Goal: Task Accomplishment & Management: Manage account settings

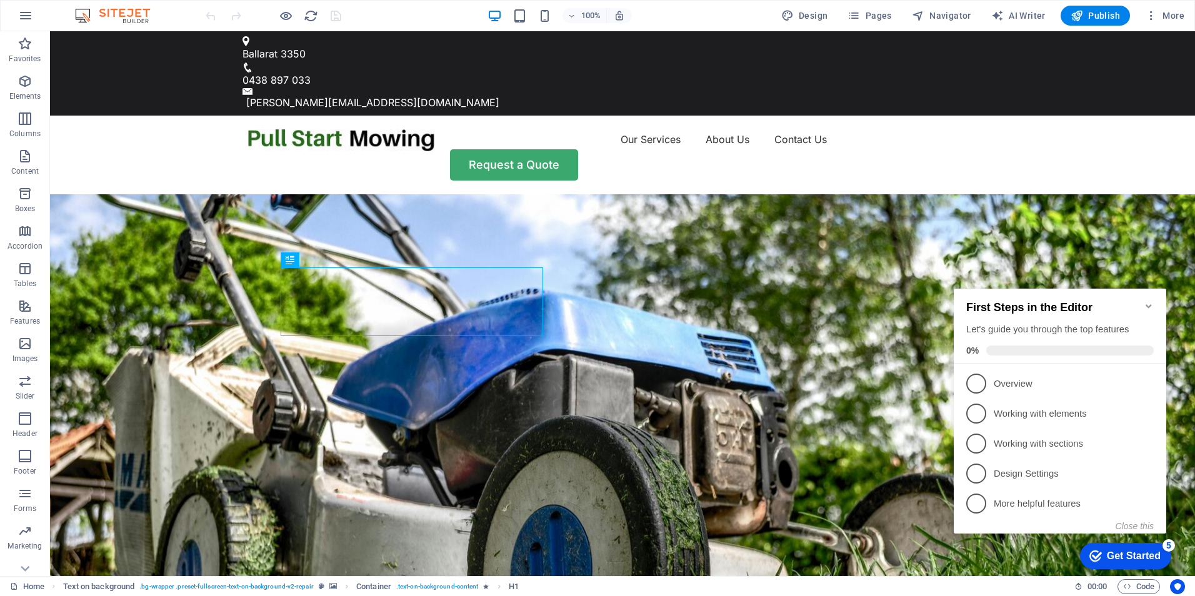
click at [1149, 301] on icon "Minimize checklist" at bounding box center [1149, 306] width 10 height 10
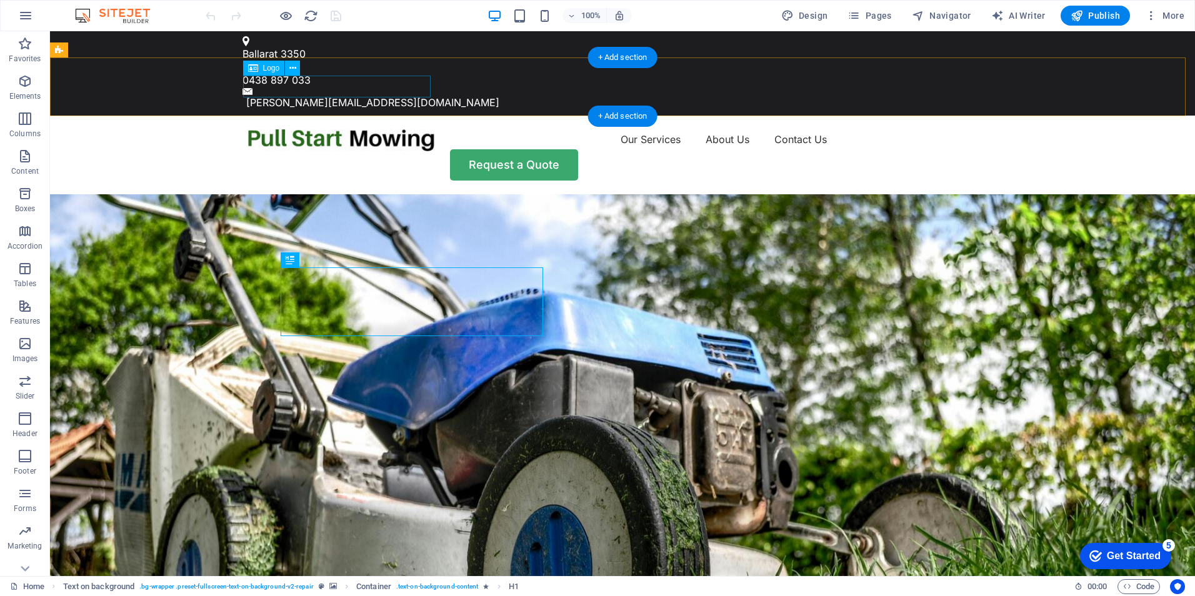
click at [321, 129] on div at bounding box center [340, 140] width 187 height 22
select select "px"
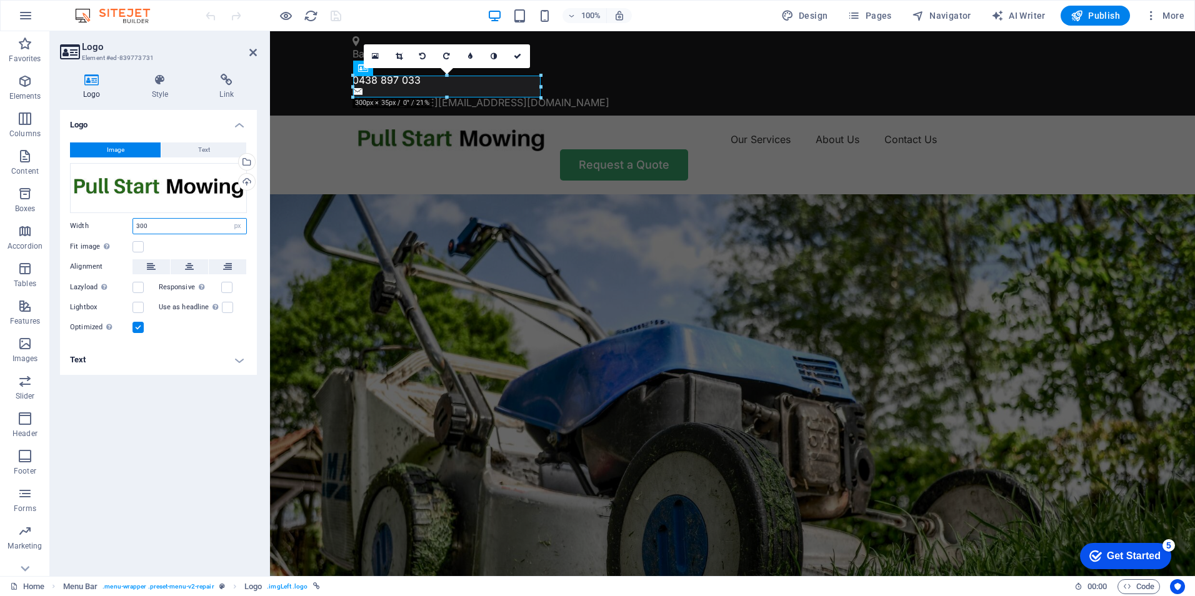
click at [166, 224] on input "300" at bounding box center [189, 226] width 113 height 15
type input "3"
type input "290"
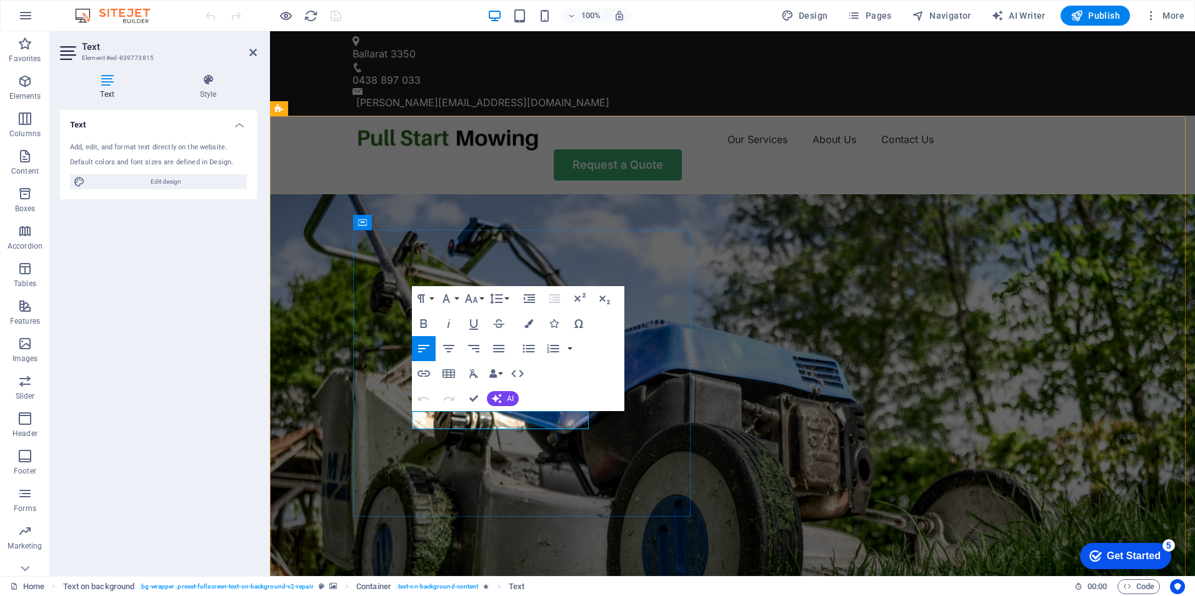
click at [702, 494] on figure at bounding box center [732, 451] width 925 height 515
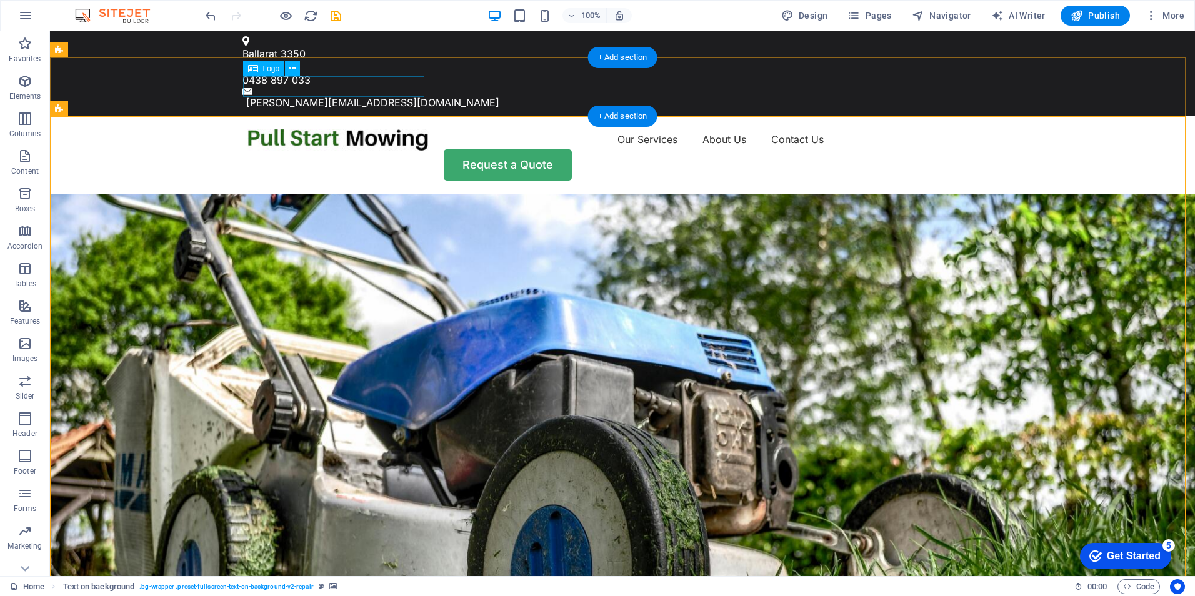
click at [381, 129] on div at bounding box center [337, 139] width 181 height 21
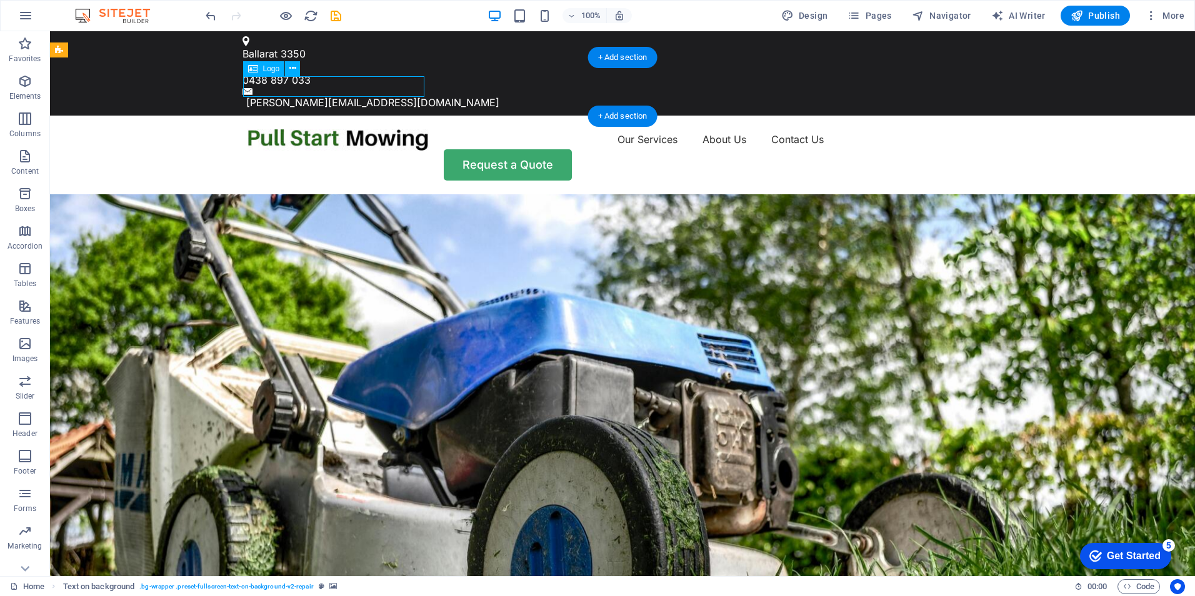
click at [380, 129] on div at bounding box center [337, 139] width 181 height 21
select select "px"
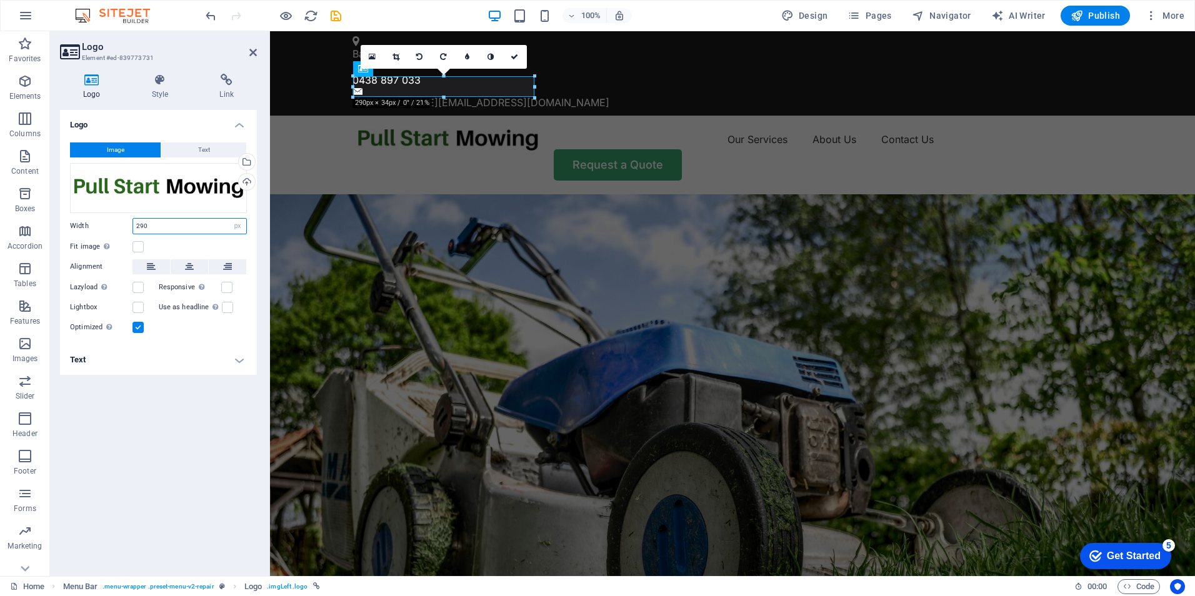
drag, startPoint x: 151, startPoint y: 229, endPoint x: 131, endPoint y: 233, distance: 20.3
click at [131, 233] on div "Width 290 Default auto px rem % em vh vw" at bounding box center [158, 226] width 177 height 16
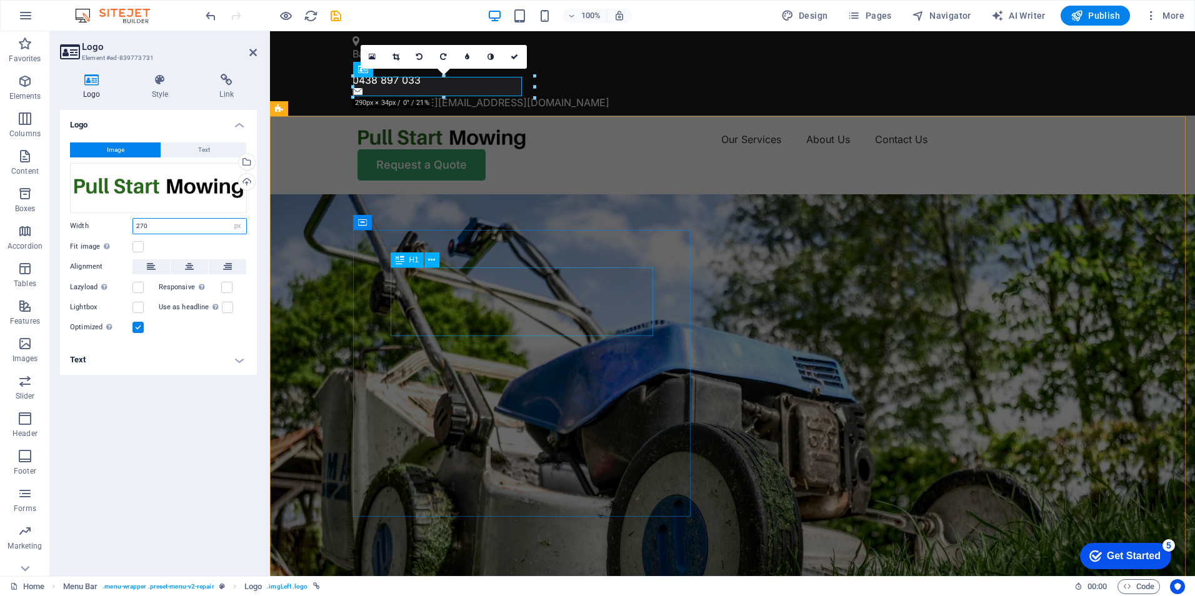
type input "270"
click at [756, 256] on figure at bounding box center [732, 451] width 925 height 515
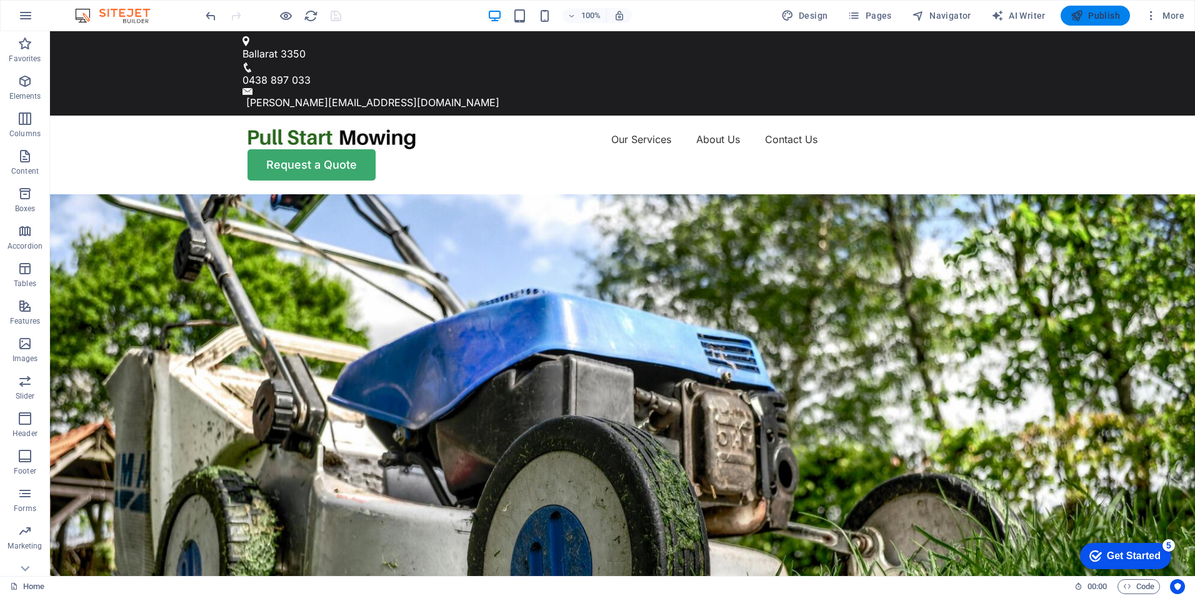
click at [1110, 15] on span "Publish" at bounding box center [1094, 15] width 49 height 12
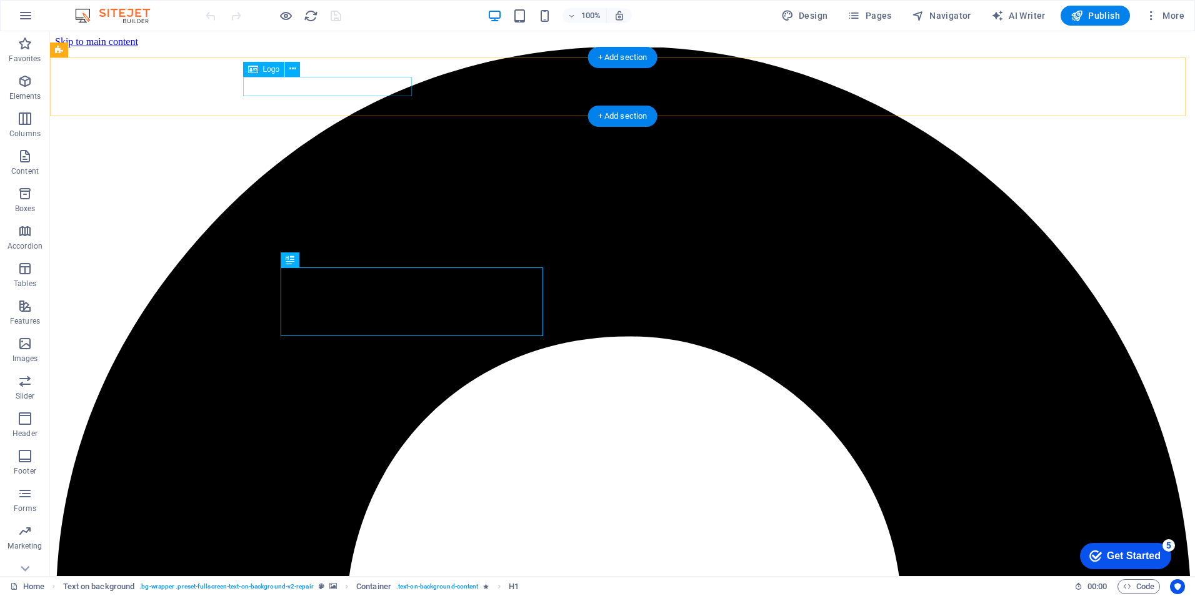
select select "px"
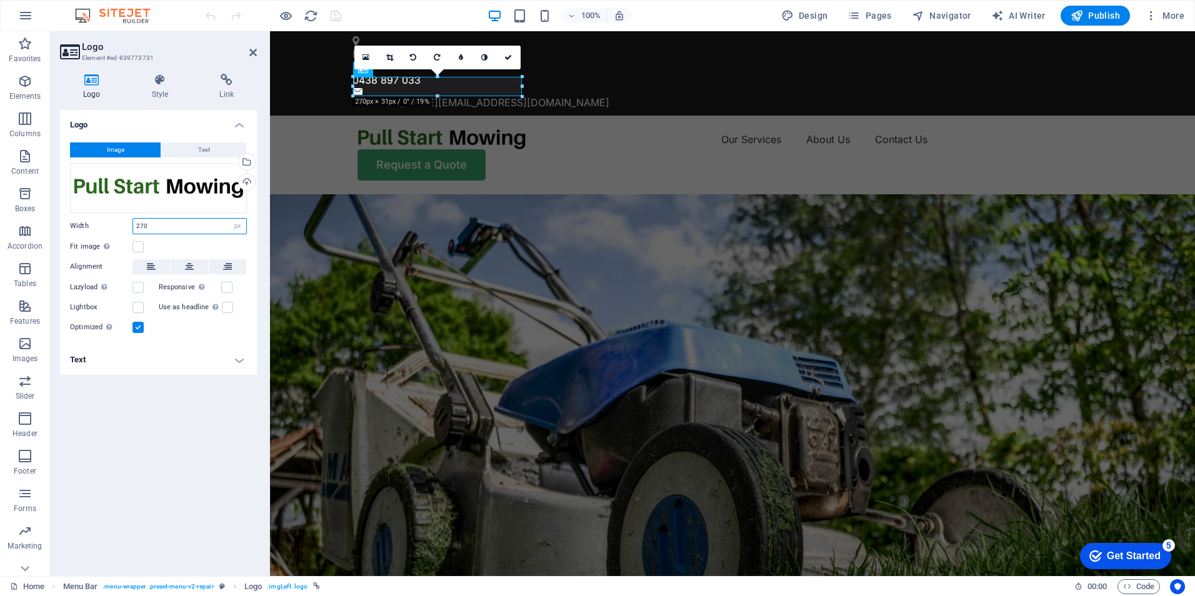
click at [174, 227] on input "270" at bounding box center [189, 226] width 113 height 15
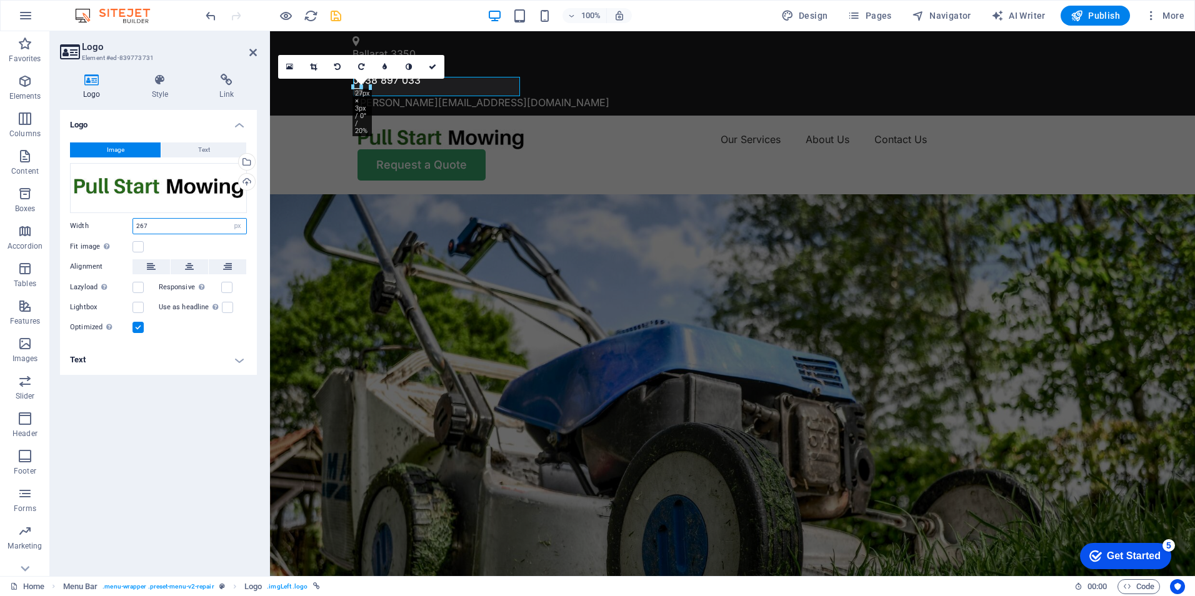
type input "267"
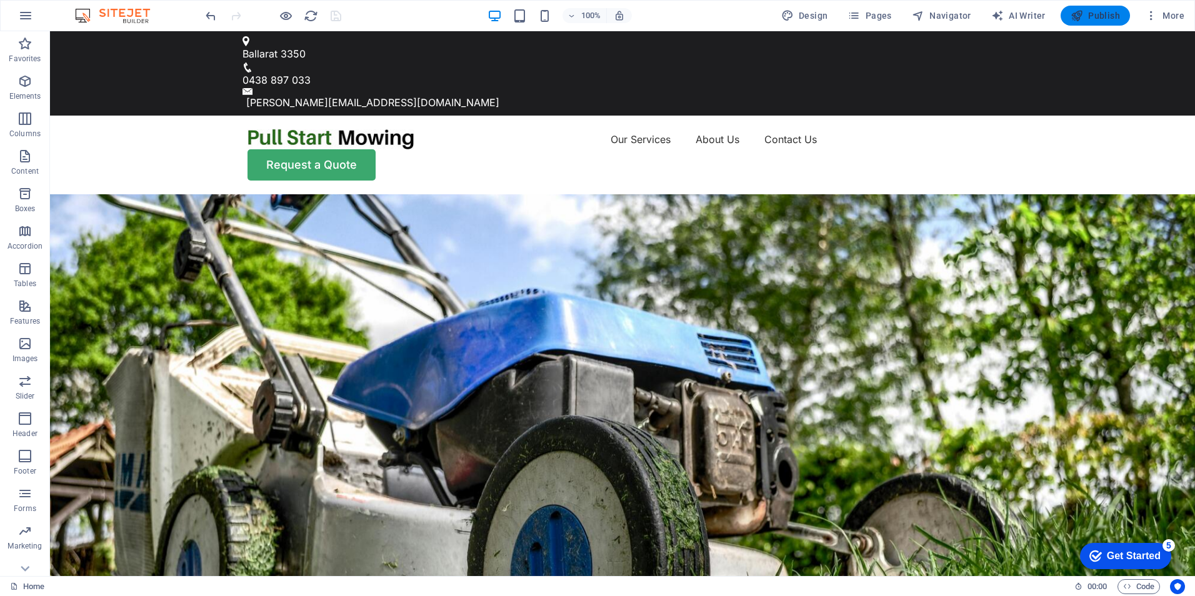
click at [1105, 14] on span "Publish" at bounding box center [1094, 15] width 49 height 12
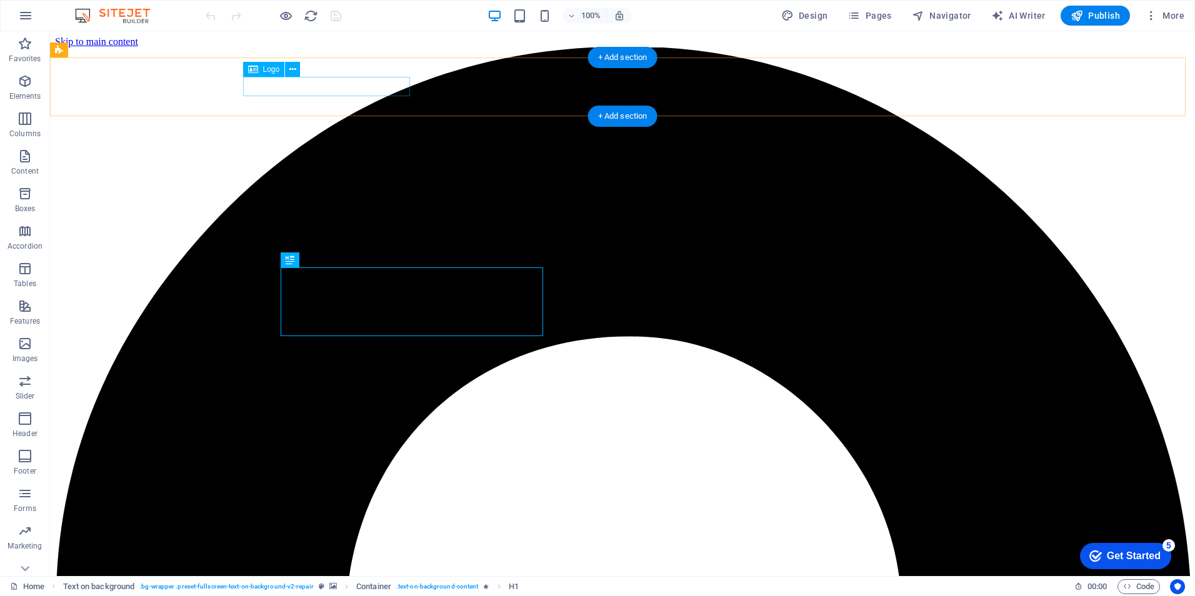
select select "px"
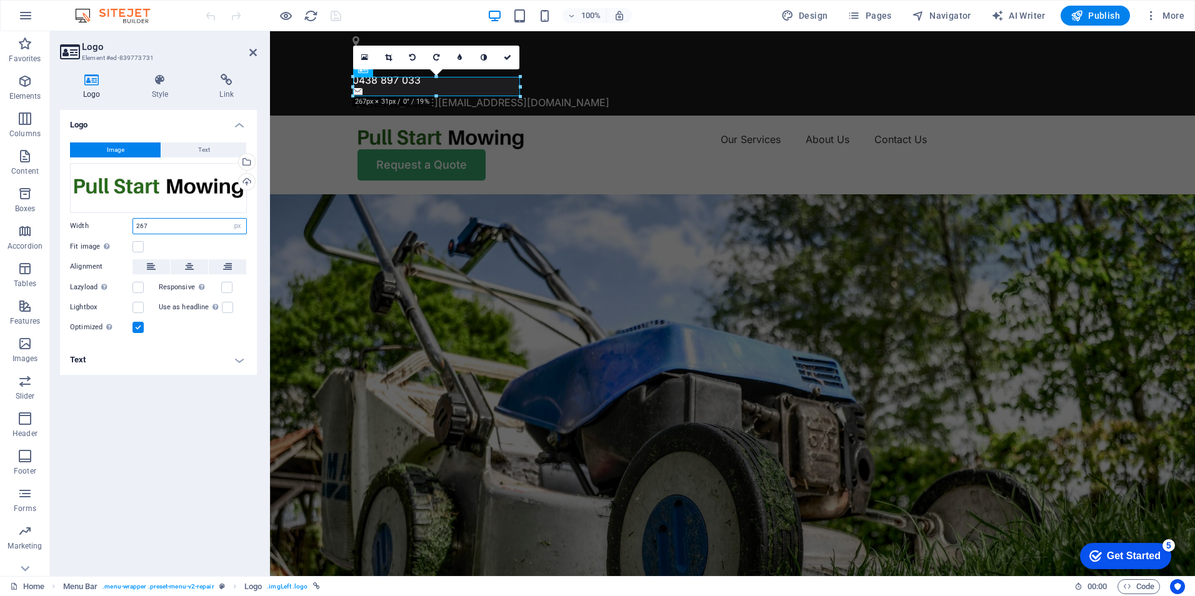
click at [170, 227] on input "267" at bounding box center [189, 226] width 113 height 15
type input "264"
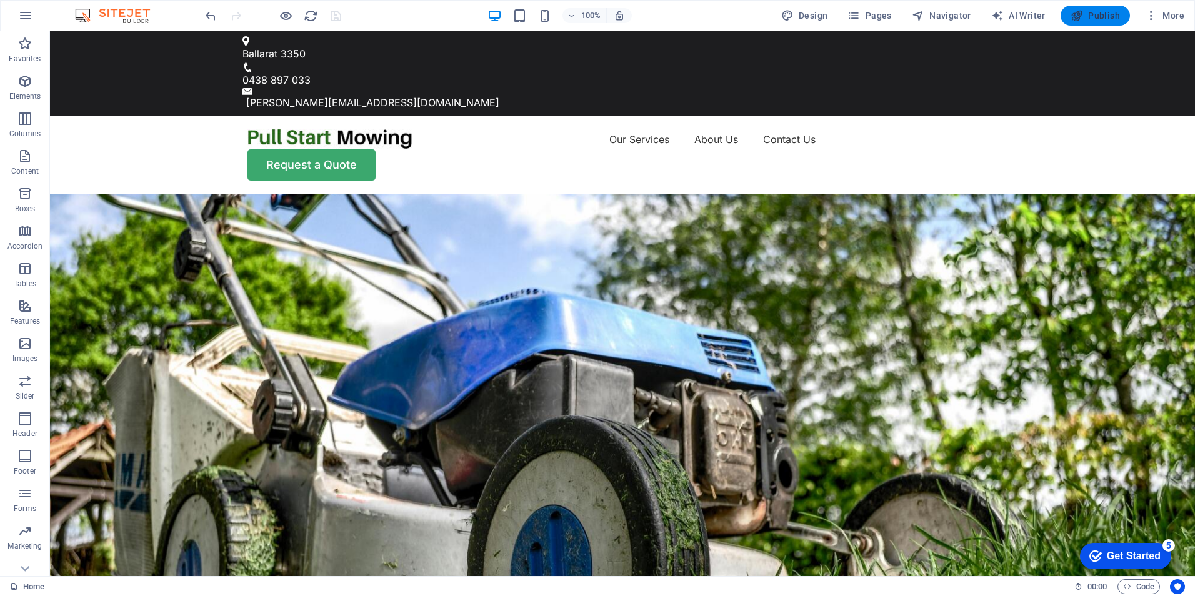
click at [1100, 12] on span "Publish" at bounding box center [1094, 15] width 49 height 12
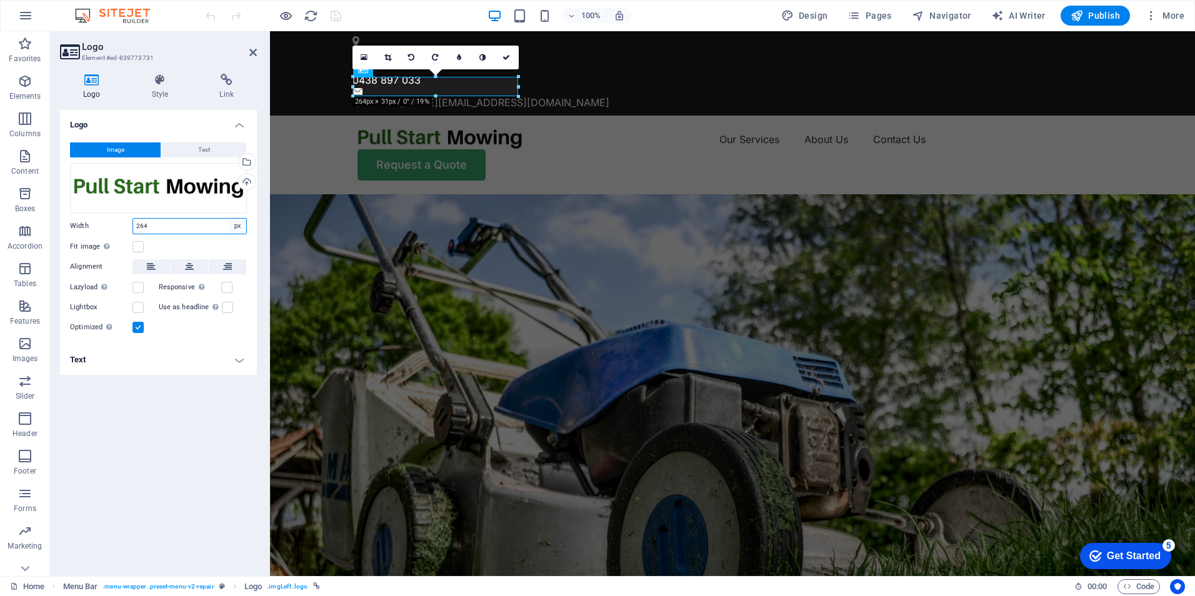
click at [237, 224] on select "Default auto px rem % em vh vw" at bounding box center [237, 226] width 17 height 15
select select "%"
click at [229, 219] on select "Default auto px rem % em vh vw" at bounding box center [237, 226] width 17 height 15
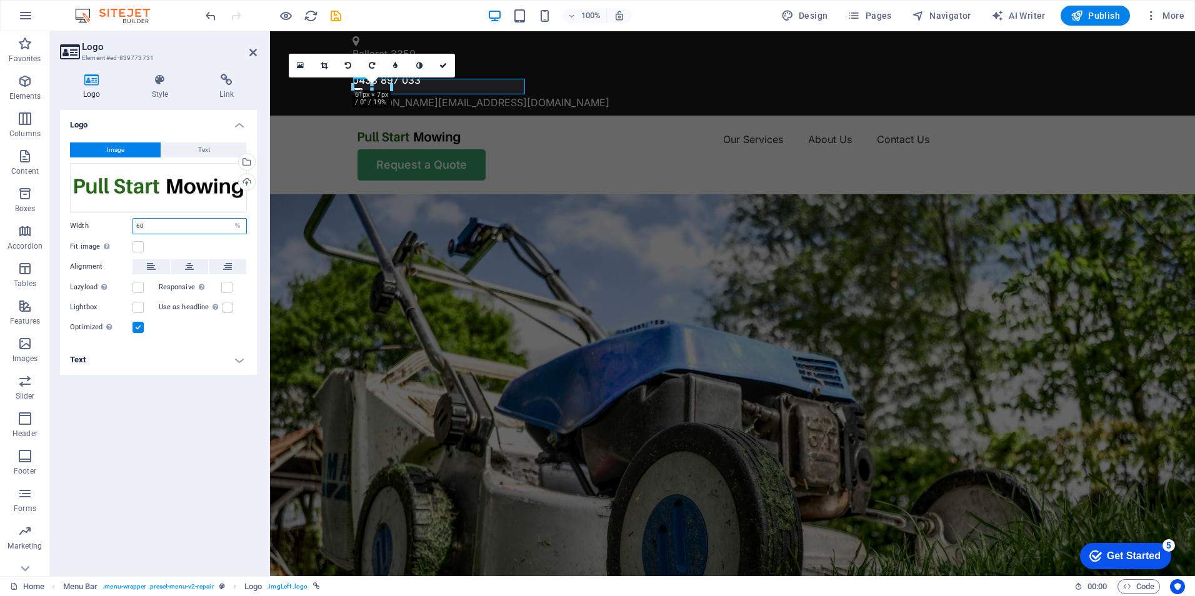
type input "6"
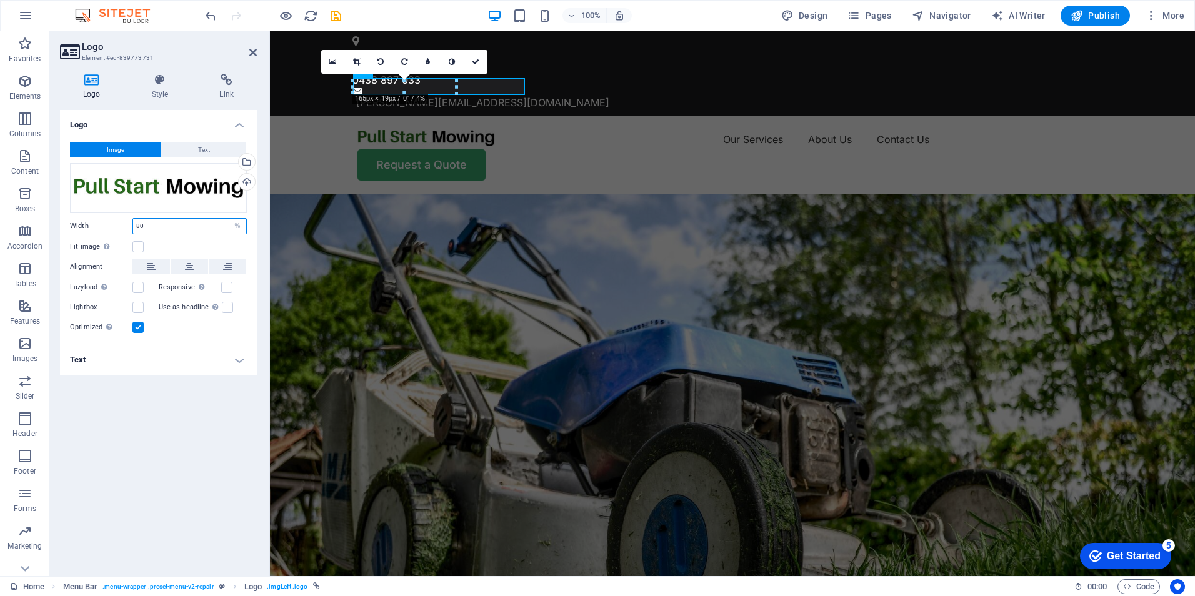
type input "8"
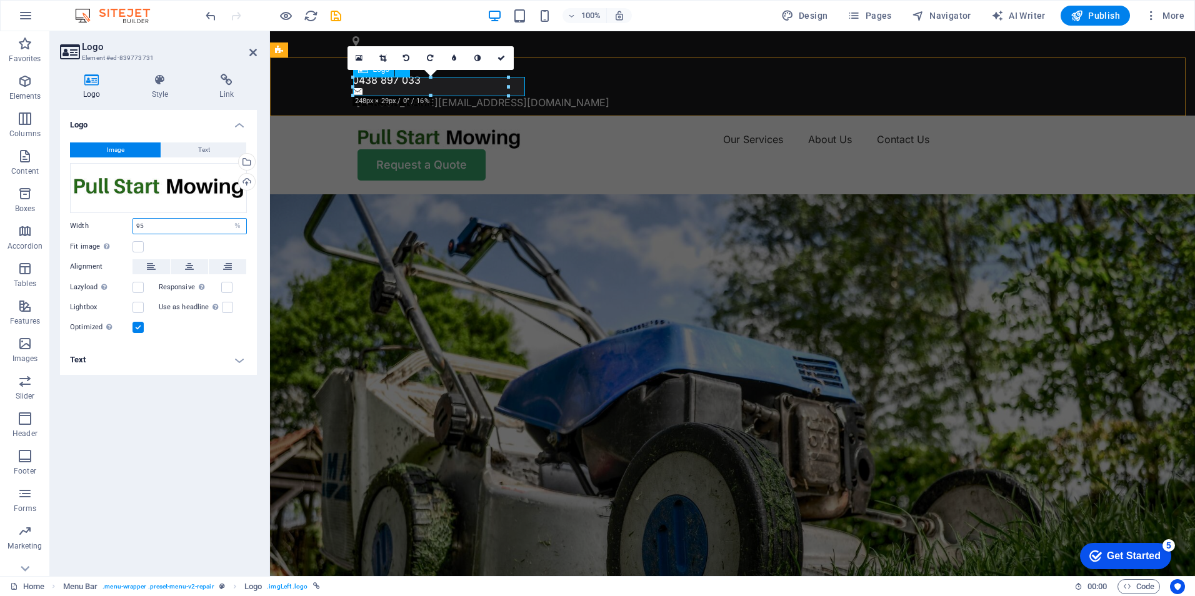
type input "95"
click at [483, 129] on div at bounding box center [443, 138] width 172 height 19
click at [476, 194] on figure at bounding box center [732, 451] width 925 height 515
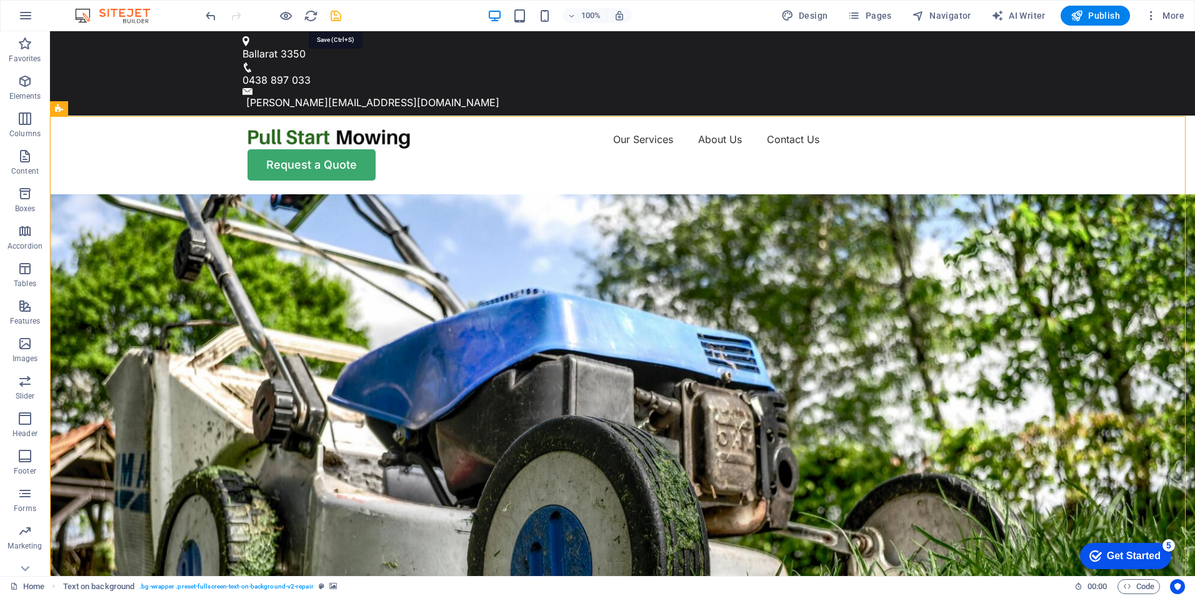
click at [334, 15] on icon "save" at bounding box center [336, 16] width 14 height 14
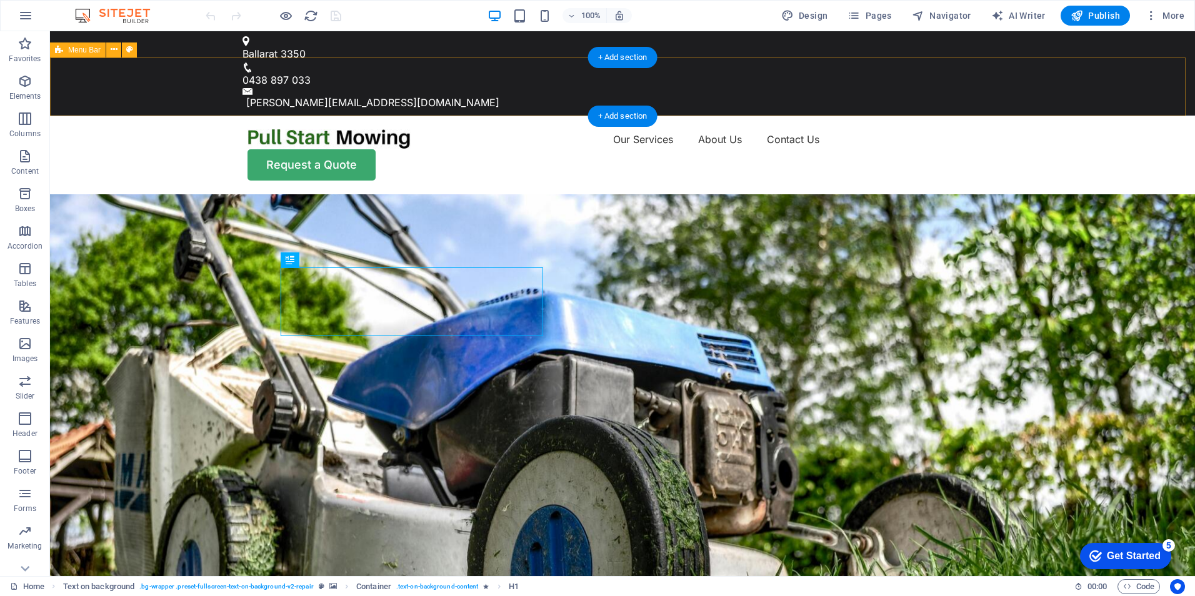
click at [177, 116] on div "Our Services About Us Contact Us Request a Quote" at bounding box center [622, 155] width 1145 height 79
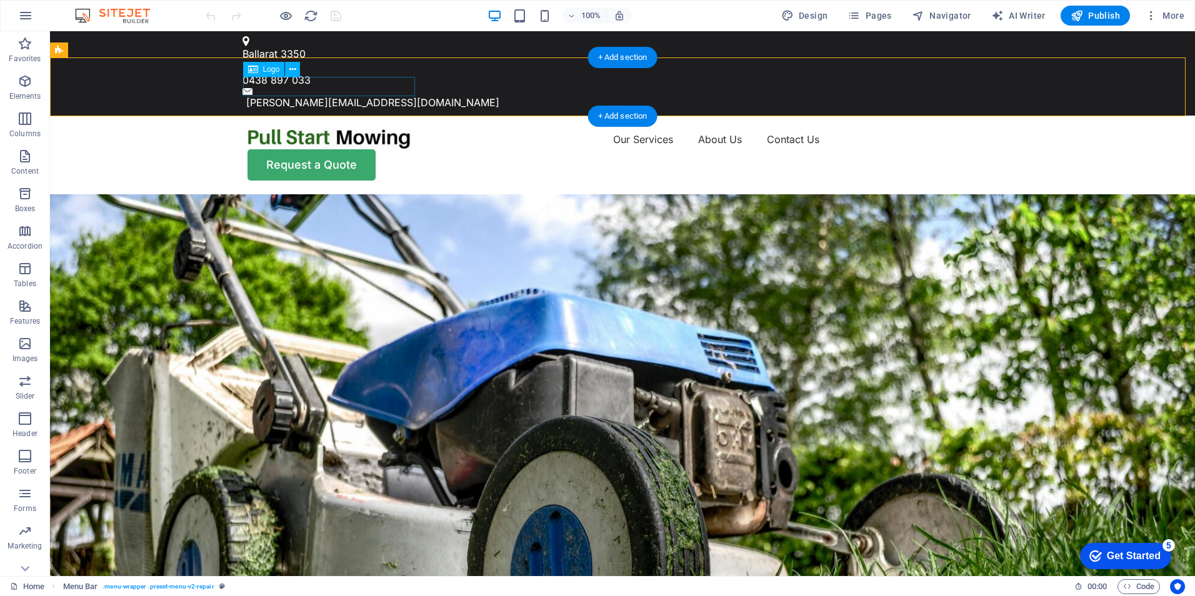
click at [294, 129] on div at bounding box center [333, 138] width 172 height 19
select select "%"
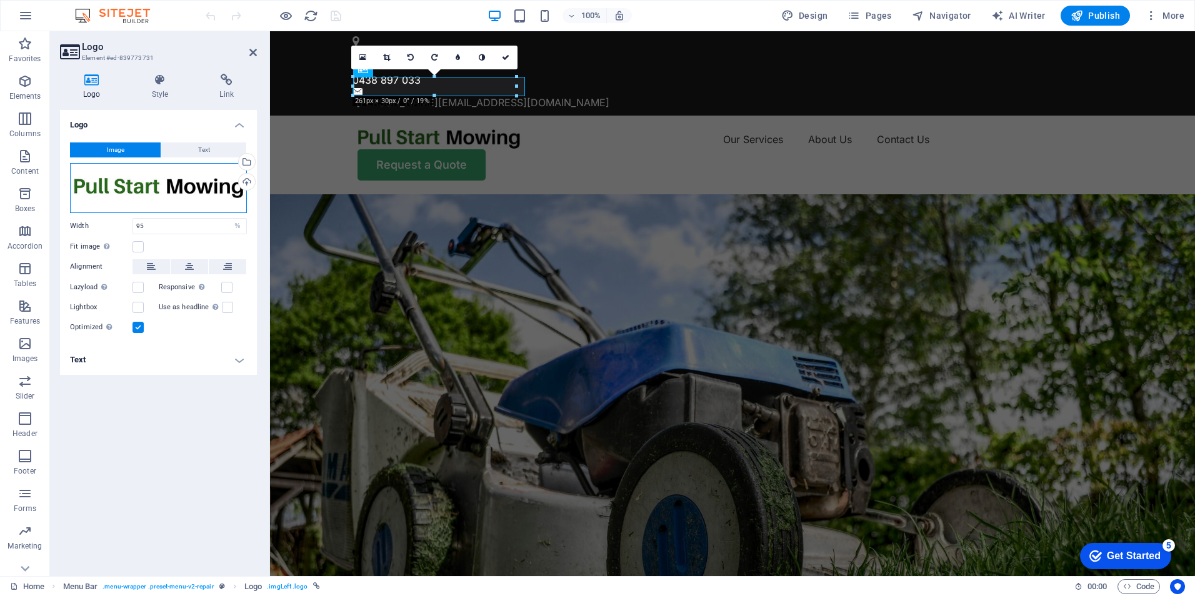
click at [148, 187] on div "Drag files here, click to choose files or select files from Files or our free s…" at bounding box center [158, 188] width 177 height 50
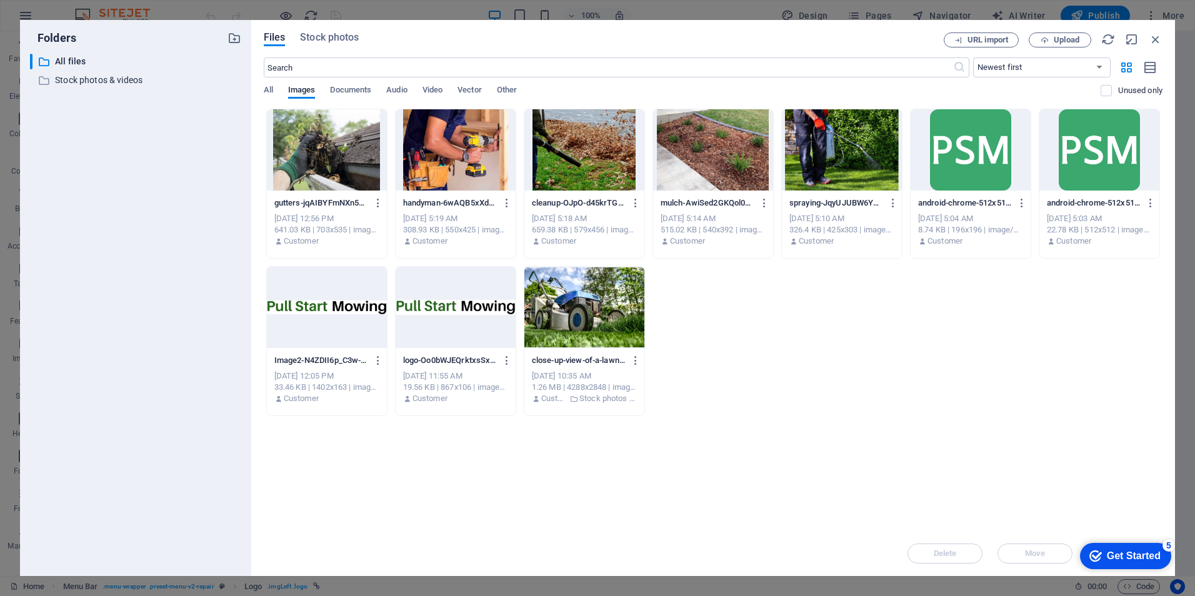
click at [316, 312] on div at bounding box center [327, 307] width 120 height 81
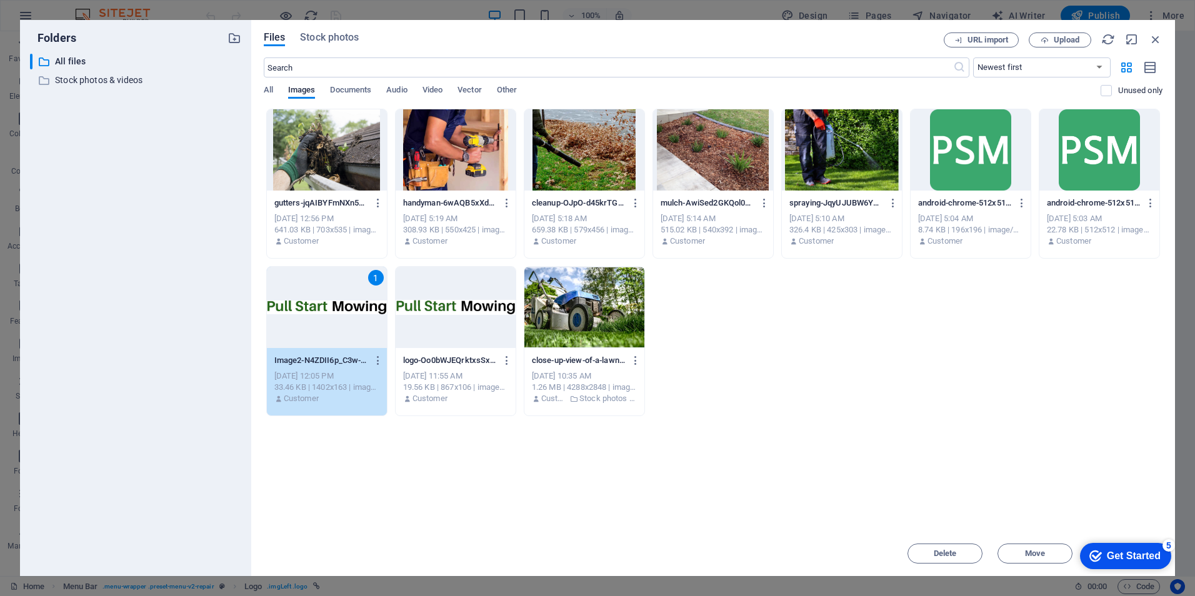
click at [321, 321] on div "1" at bounding box center [327, 307] width 120 height 81
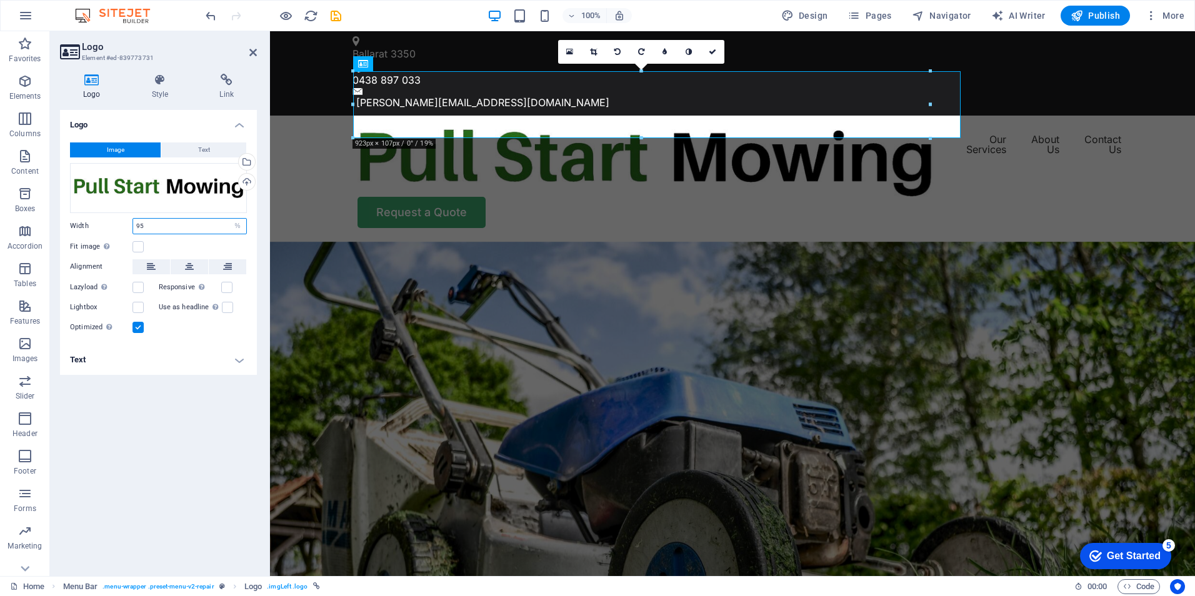
drag, startPoint x: 156, startPoint y: 225, endPoint x: 129, endPoint y: 226, distance: 26.9
click at [129, 226] on div "Width 95 Default auto px rem % em vh vw" at bounding box center [158, 226] width 177 height 16
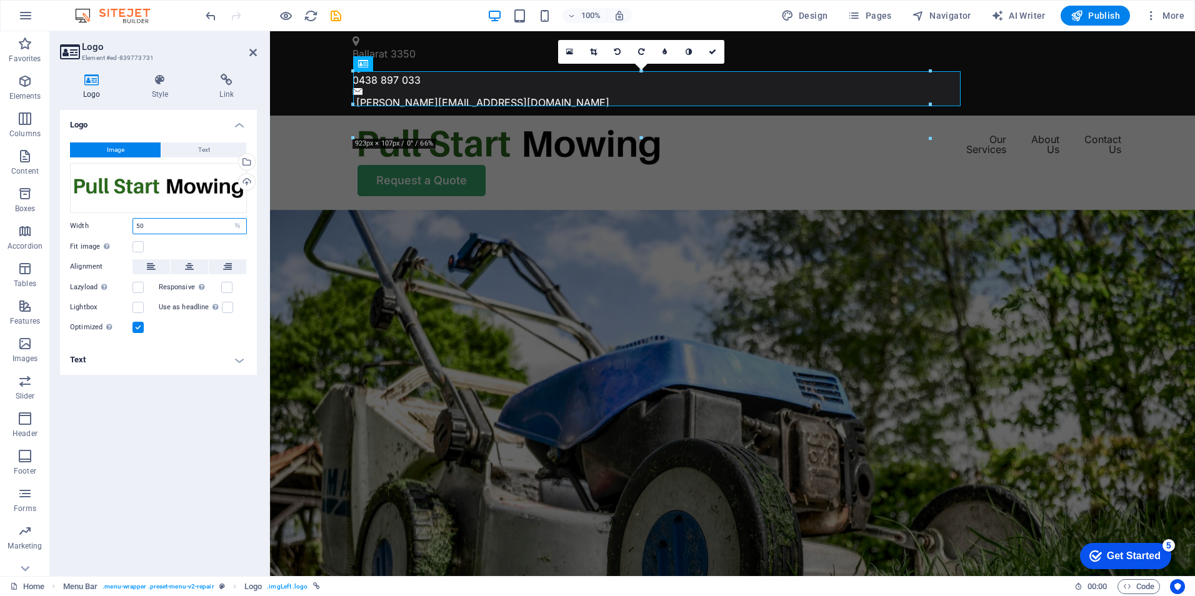
drag, startPoint x: 143, startPoint y: 226, endPoint x: 112, endPoint y: 226, distance: 31.2
click at [112, 226] on div "Width 50 Default auto px rem % em vh vw" at bounding box center [158, 226] width 177 height 16
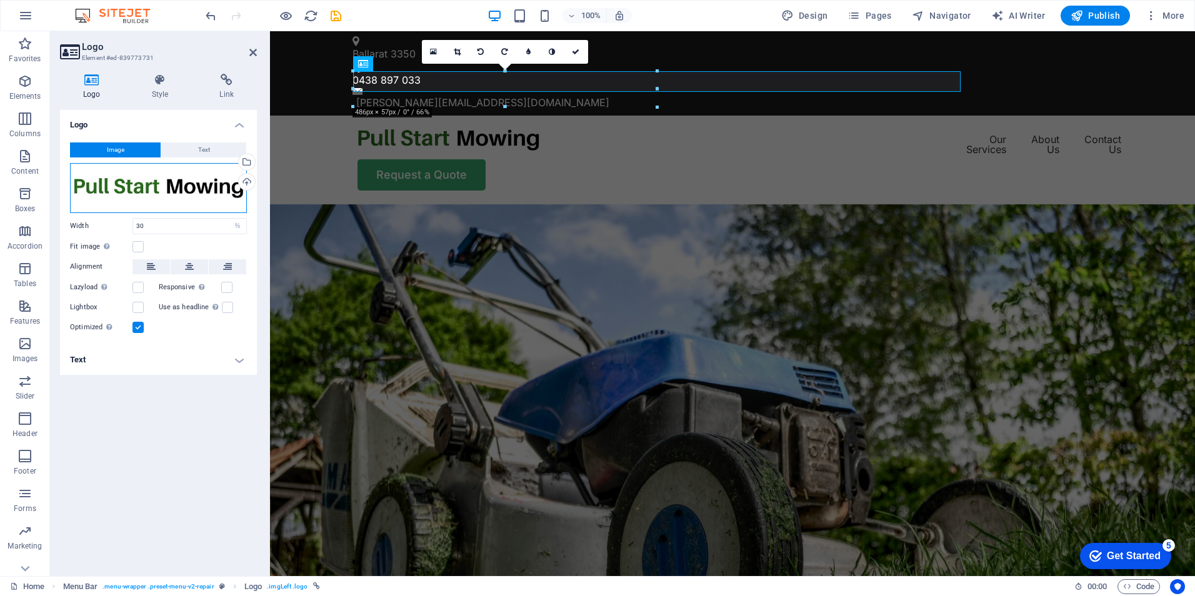
click at [145, 188] on div "Drag files here, click to choose files or select files from Files or our free s…" at bounding box center [158, 188] width 177 height 50
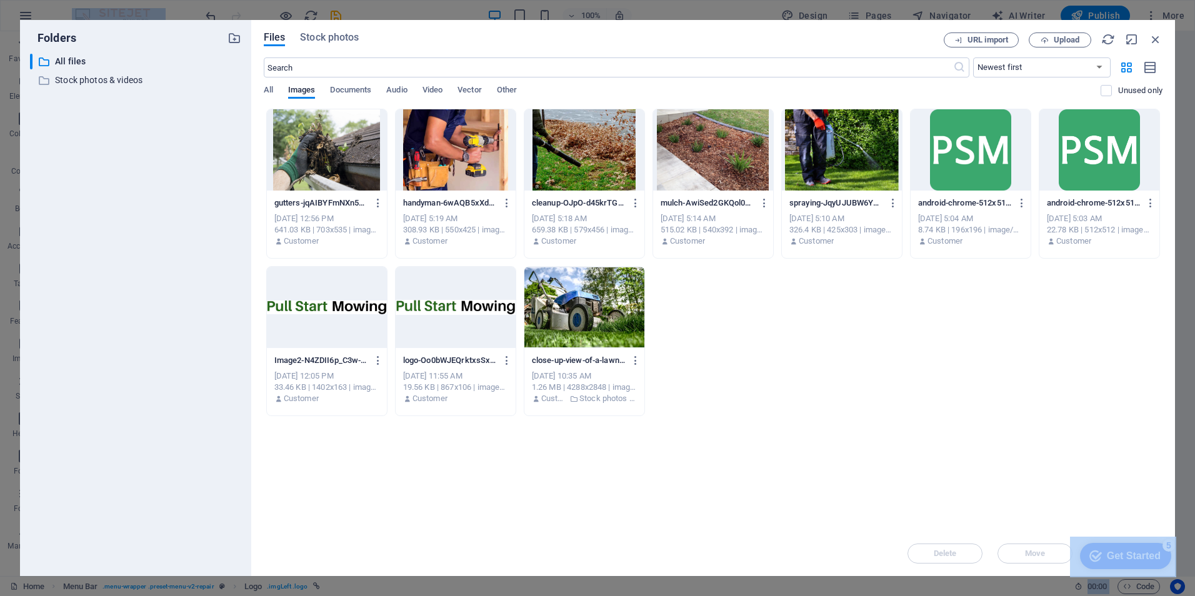
click at [145, 188] on div "​ All files All files ​ Stock photos & videos Stock photos & videos" at bounding box center [135, 310] width 211 height 512
click at [439, 297] on div at bounding box center [456, 307] width 120 height 81
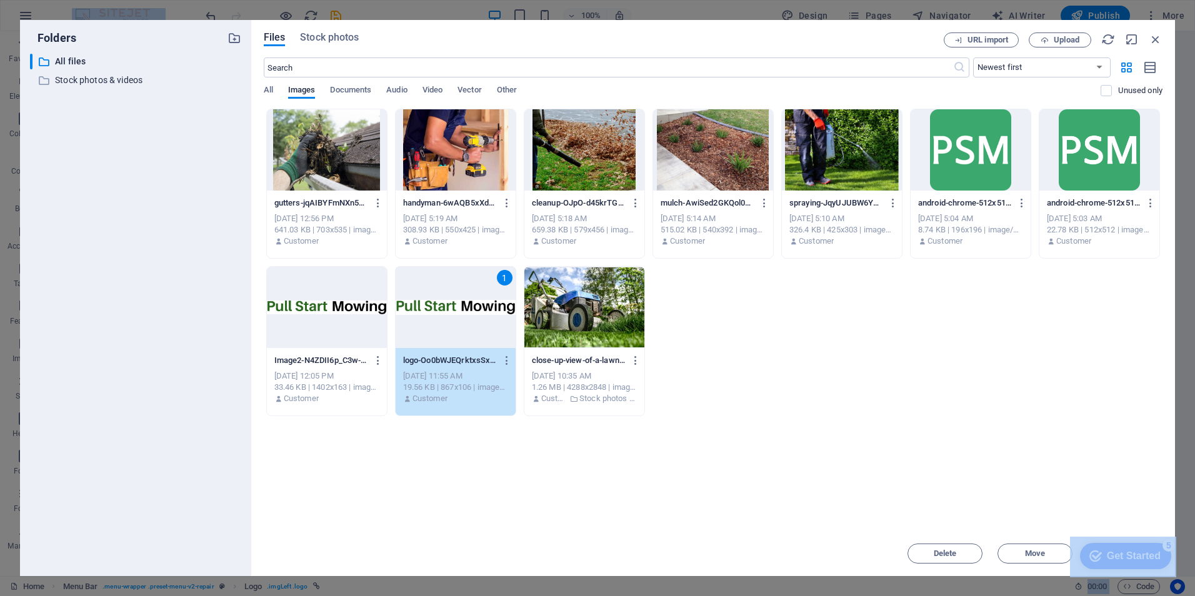
click at [439, 297] on div "1" at bounding box center [456, 307] width 120 height 81
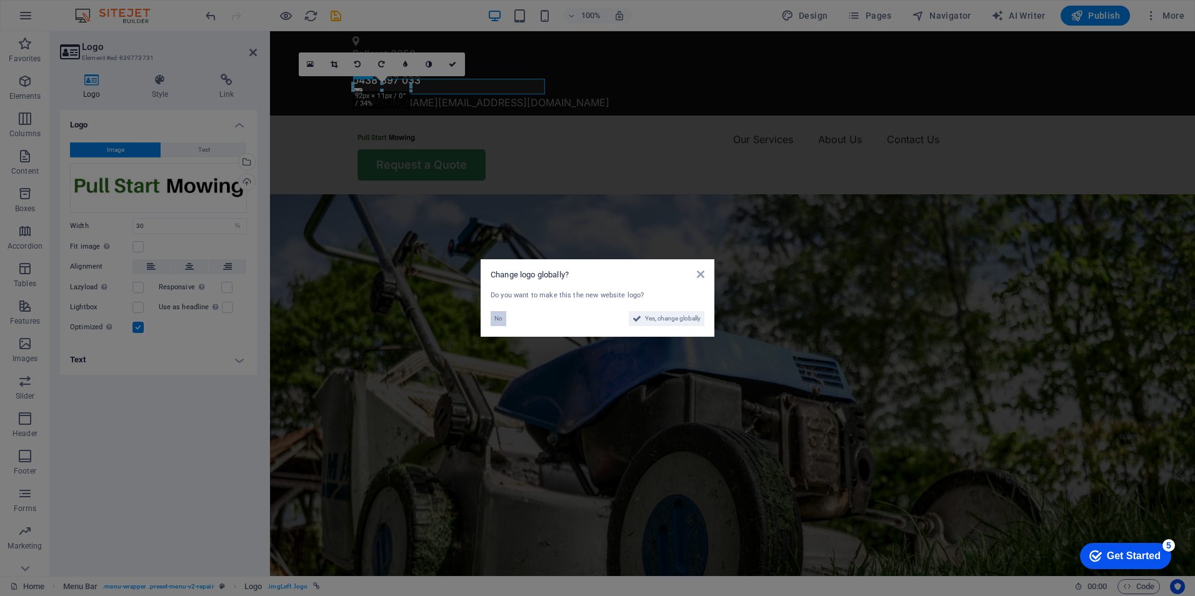
drag, startPoint x: 501, startPoint y: 318, endPoint x: 178, endPoint y: 284, distance: 324.9
click at [501, 318] on span "No" at bounding box center [498, 318] width 8 height 15
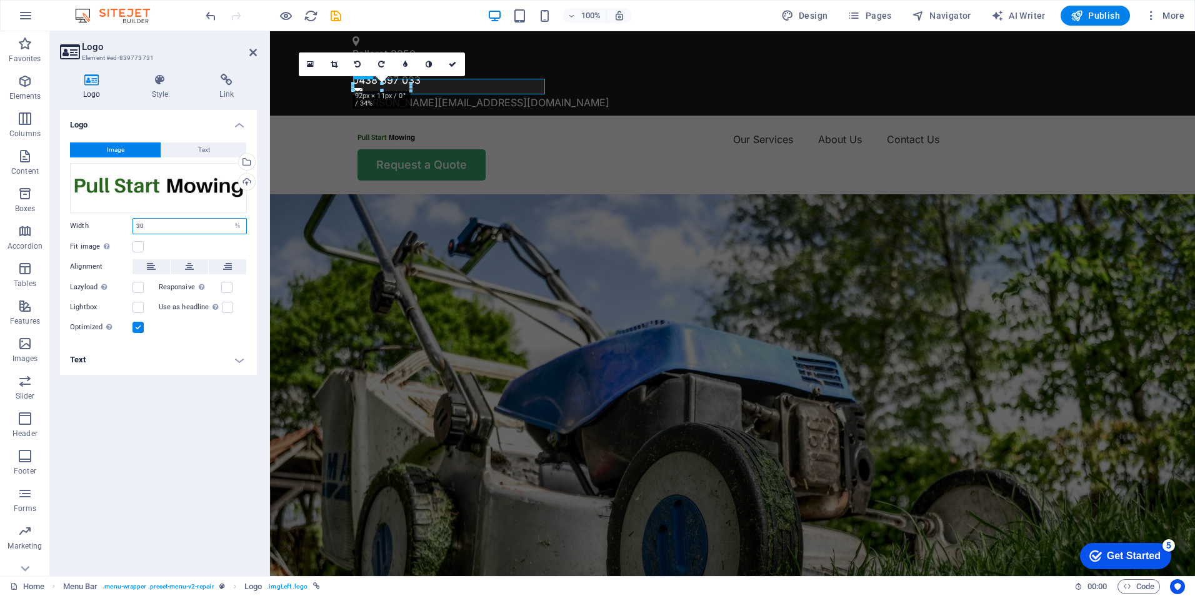
drag, startPoint x: 145, startPoint y: 223, endPoint x: 112, endPoint y: 224, distance: 32.5
click at [112, 224] on div "Width 30 Default auto px rem % em vh vw" at bounding box center [158, 226] width 177 height 16
type input "6"
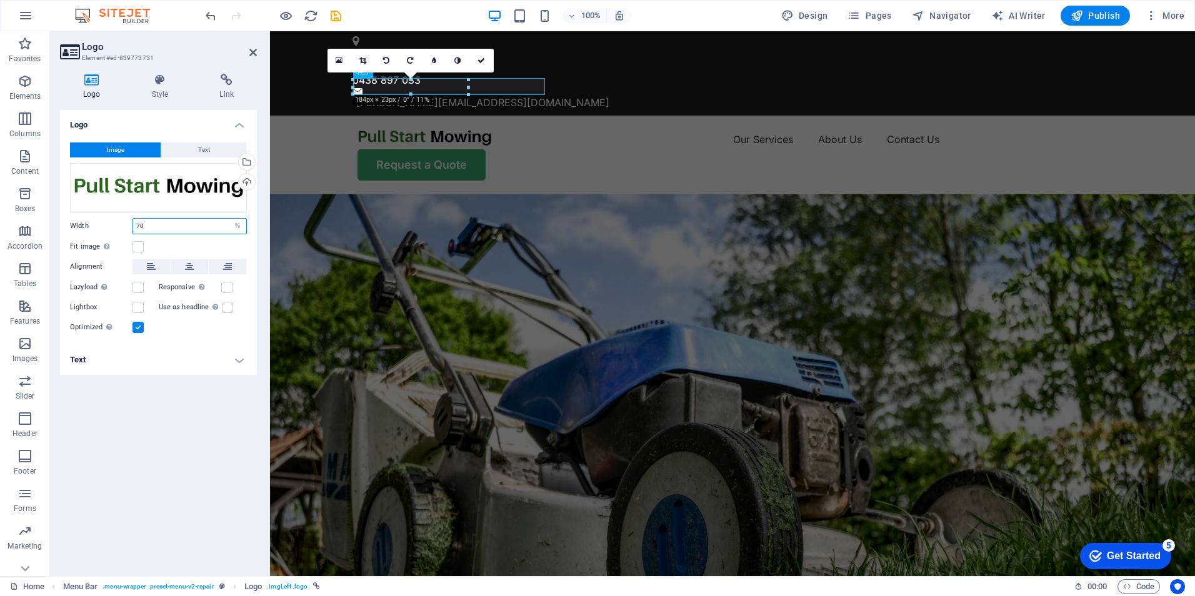
drag, startPoint x: 151, startPoint y: 229, endPoint x: 109, endPoint y: 229, distance: 41.9
click at [109, 229] on div "Width 70 Default auto px rem % em vh vw" at bounding box center [158, 226] width 177 height 16
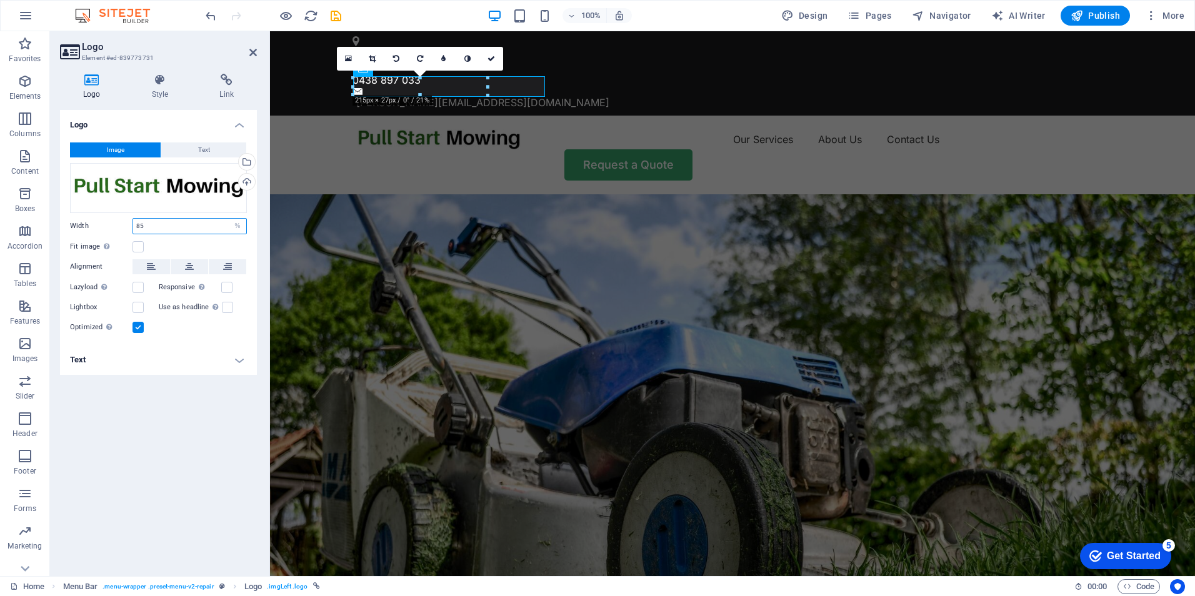
type input "85"
click at [599, 194] on figure at bounding box center [732, 451] width 925 height 515
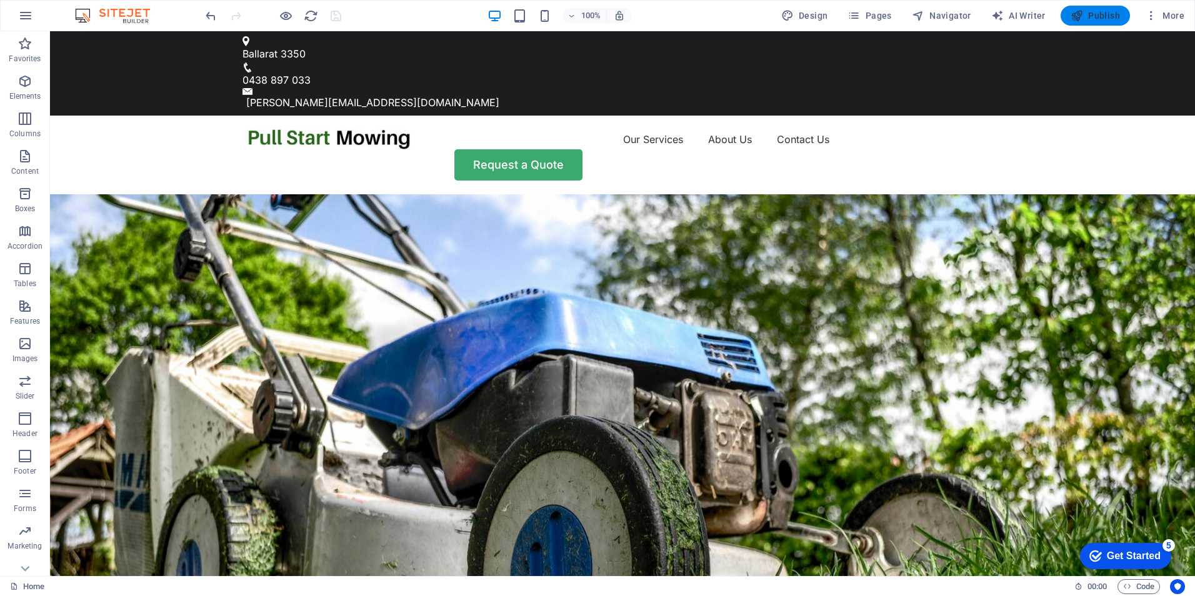
click at [1100, 13] on span "Publish" at bounding box center [1094, 15] width 49 height 12
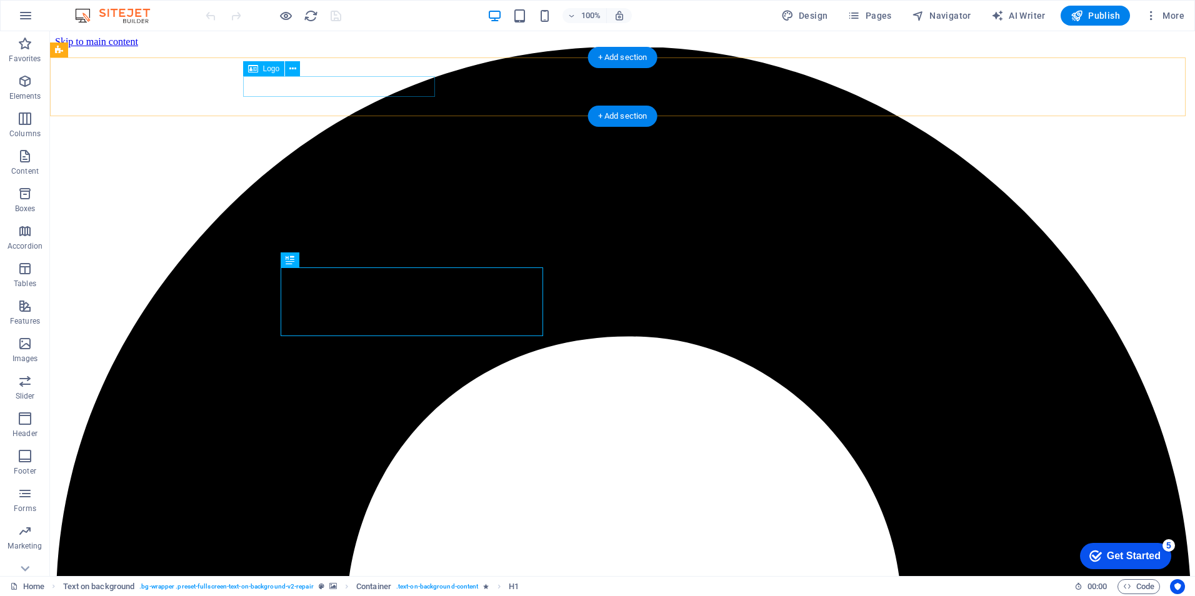
select select "%"
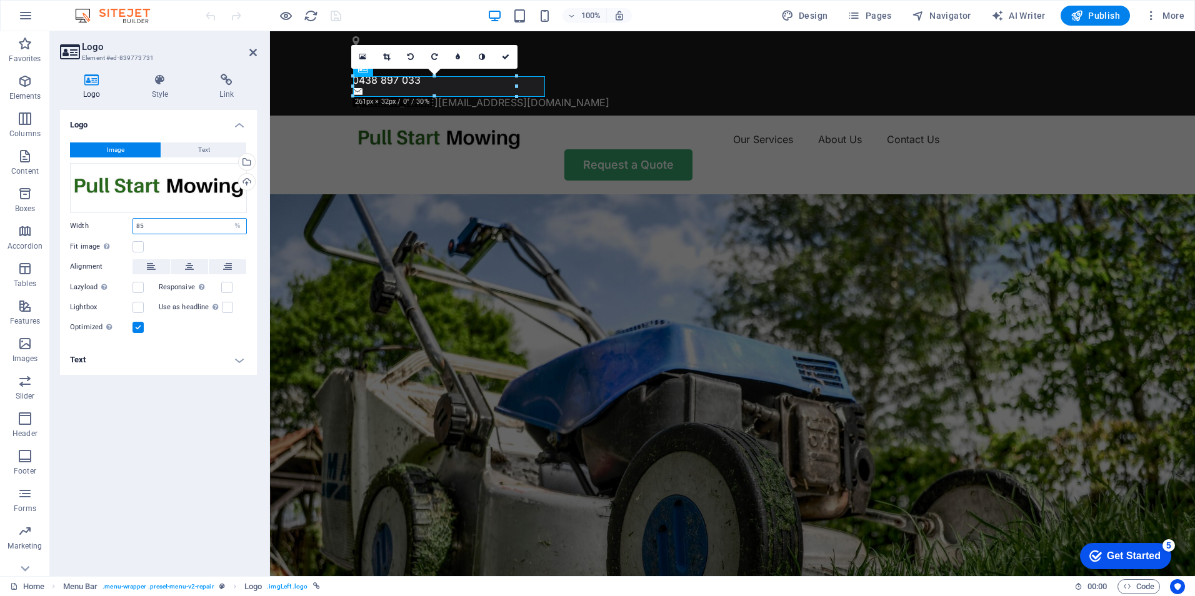
drag, startPoint x: 148, startPoint y: 226, endPoint x: 94, endPoint y: 230, distance: 54.5
click at [94, 230] on div "Width 85 Default auto px rem % em vh vw" at bounding box center [158, 226] width 177 height 16
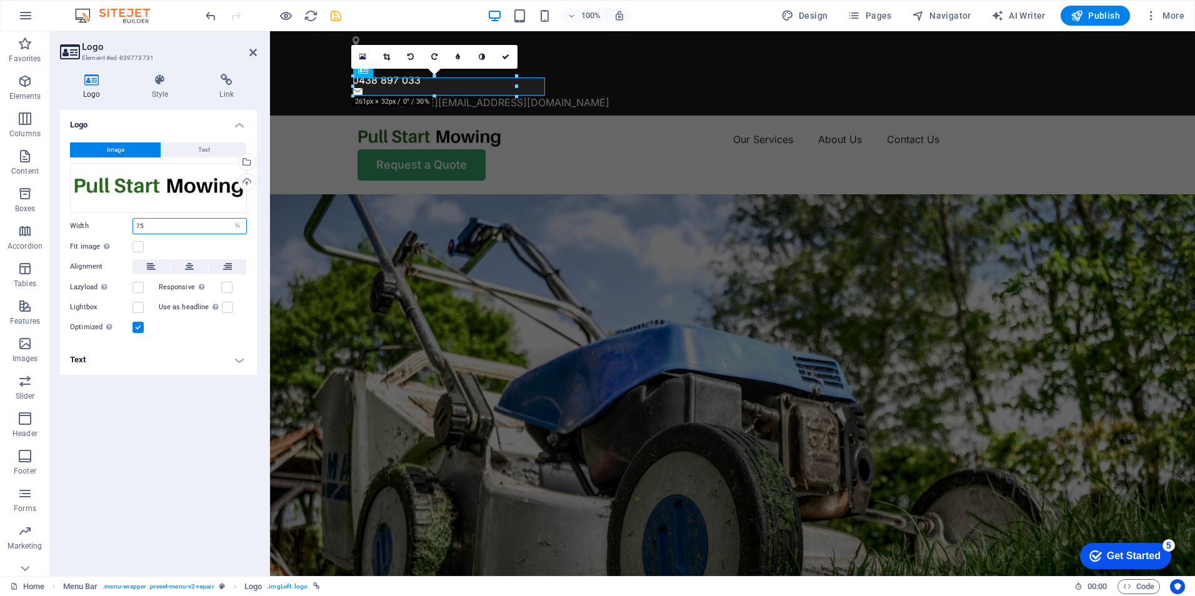
type input "75"
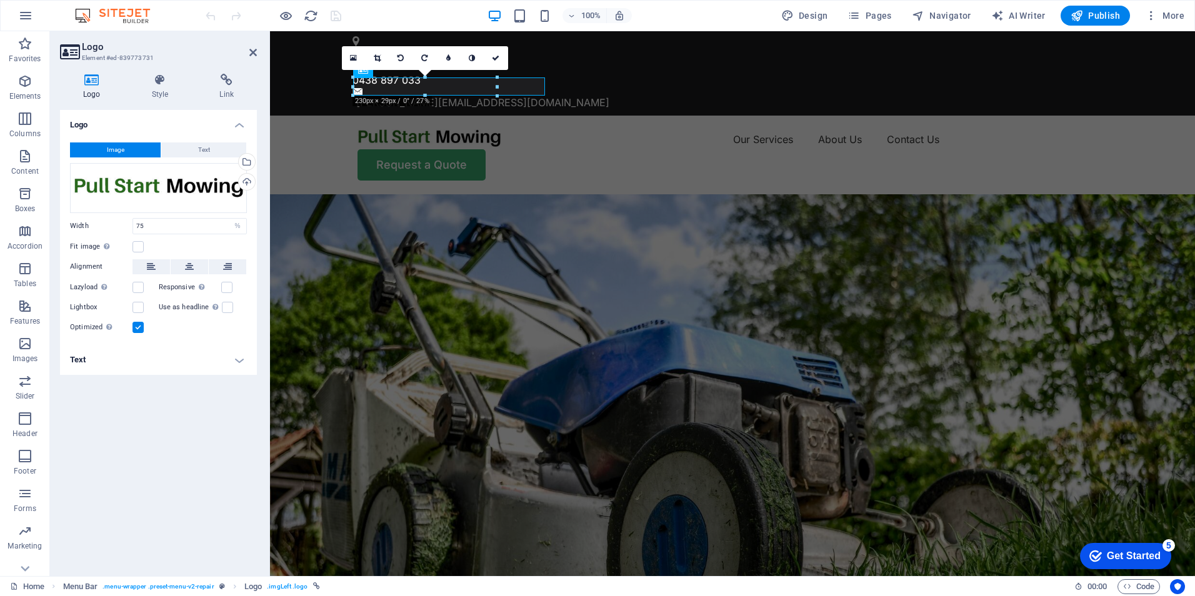
click at [89, 82] on icon at bounding box center [92, 80] width 64 height 12
click at [158, 187] on div "Drag files here, click to choose files or select files from Files or our free s…" at bounding box center [158, 188] width 177 height 50
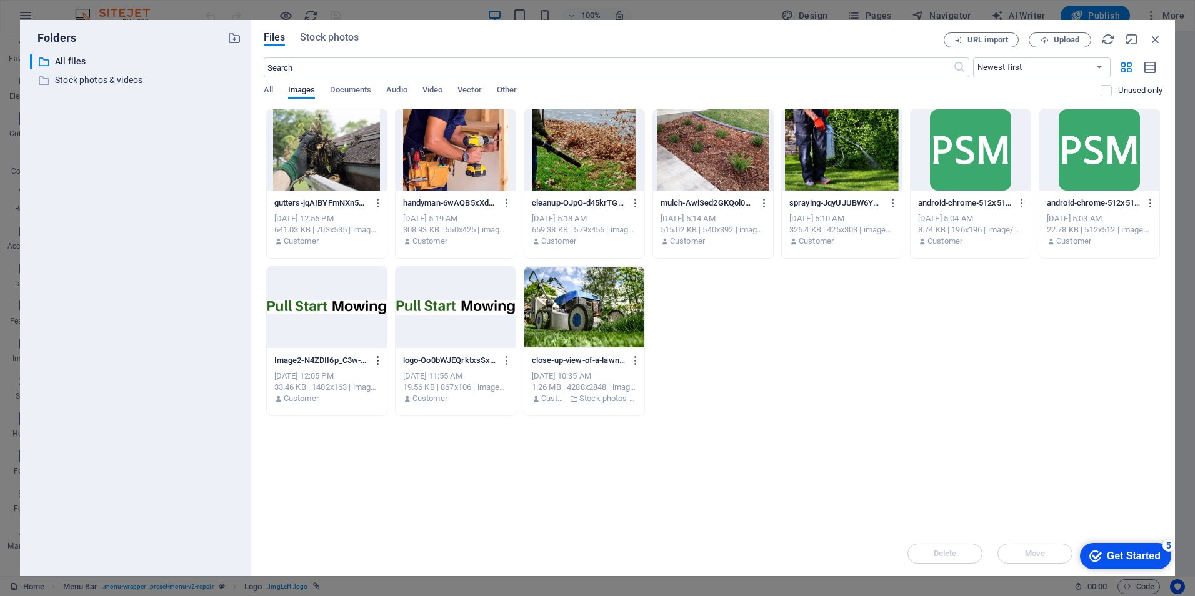
click at [376, 359] on icon "button" at bounding box center [378, 360] width 12 height 11
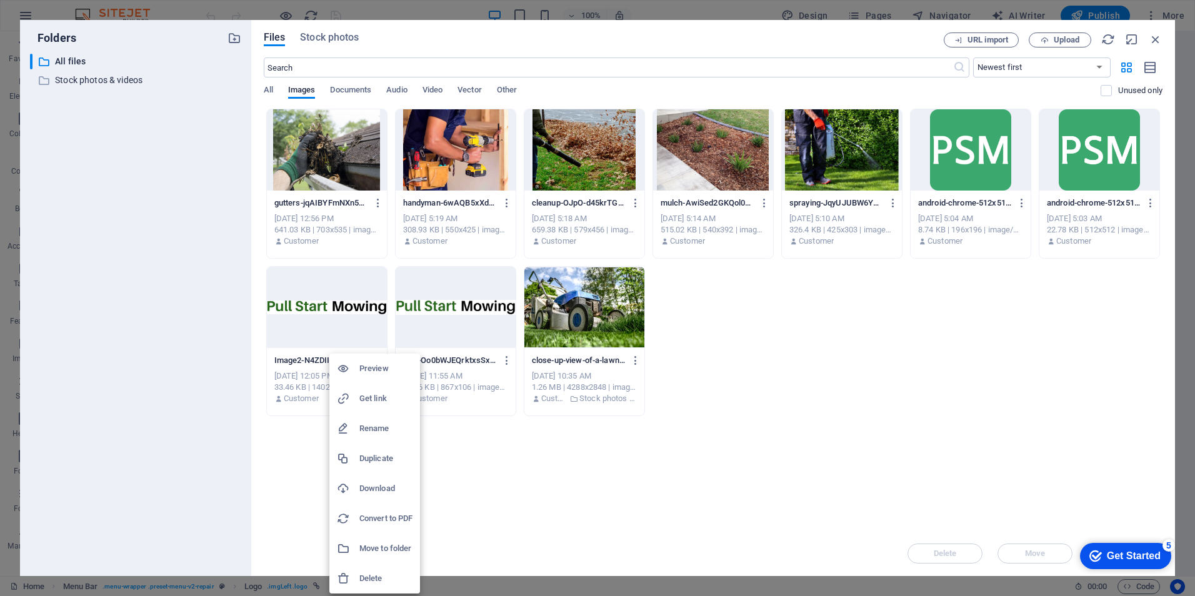
click at [374, 486] on h6 "Download" at bounding box center [385, 488] width 53 height 15
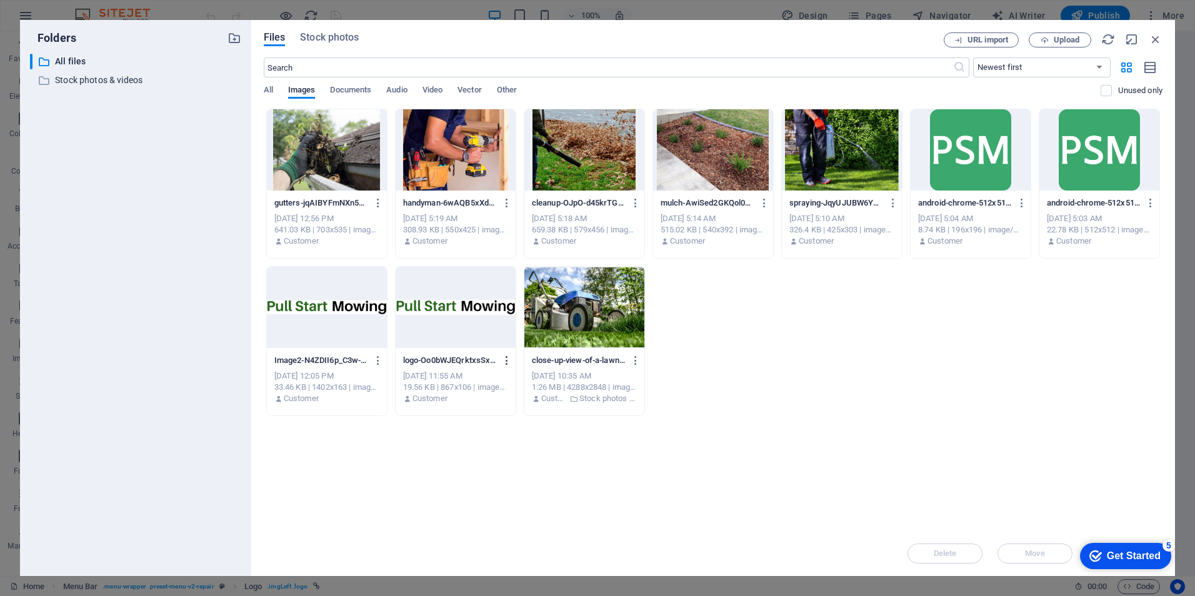
click at [506, 359] on icon "button" at bounding box center [507, 360] width 12 height 11
click at [512, 489] on h6 "Download" at bounding box center [514, 488] width 53 height 15
click at [325, 300] on div at bounding box center [327, 307] width 120 height 81
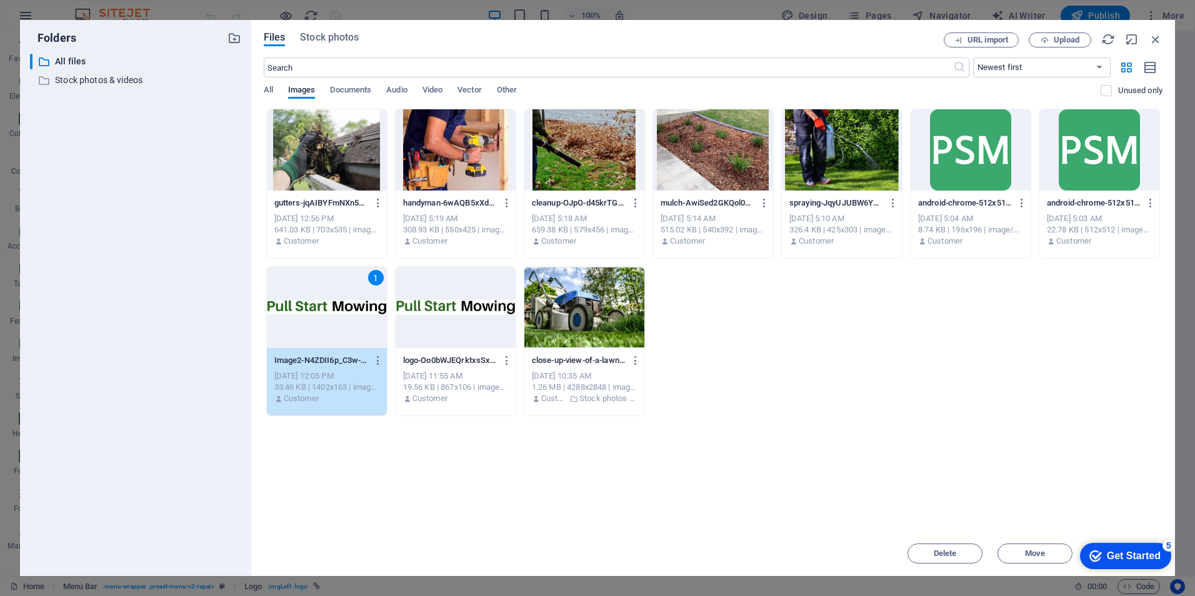
click at [325, 300] on div "1" at bounding box center [327, 307] width 120 height 81
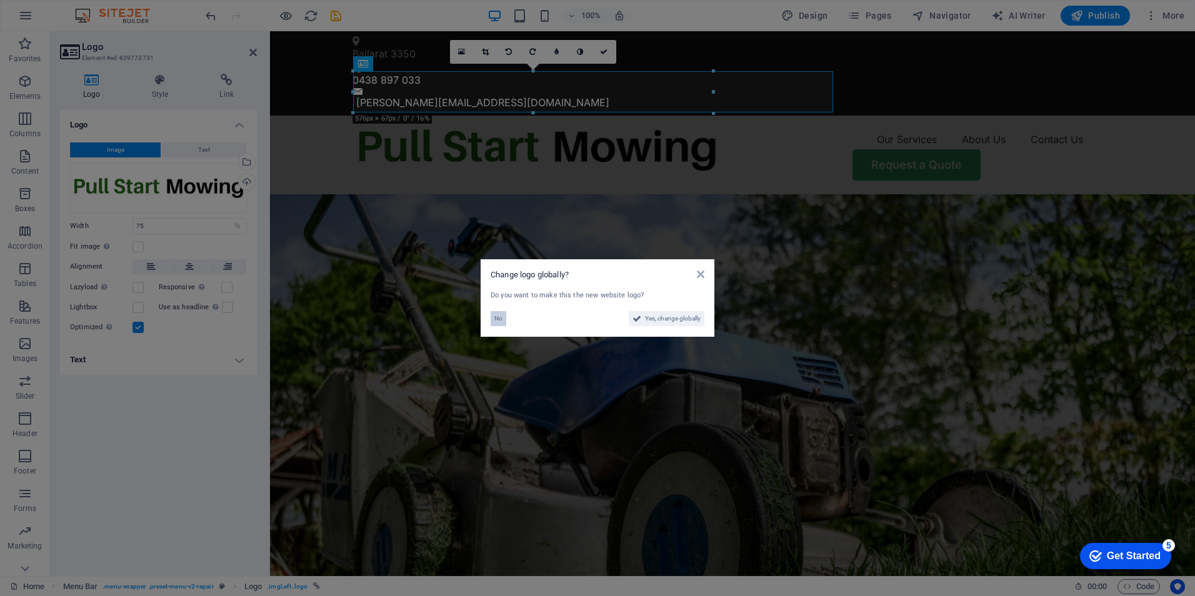
click at [494, 317] on span "No" at bounding box center [498, 318] width 8 height 15
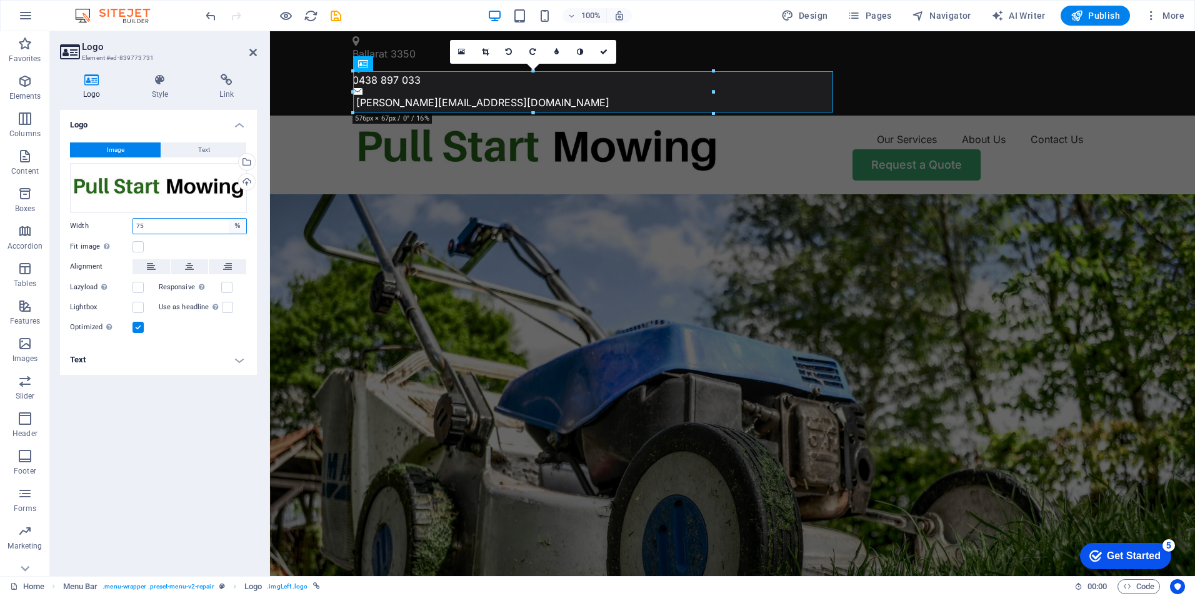
click at [236, 226] on select "Default auto px rem % em vh vw" at bounding box center [237, 226] width 17 height 15
select select "auto"
click at [229, 219] on select "Default auto px rem % em vh vw" at bounding box center [237, 226] width 17 height 15
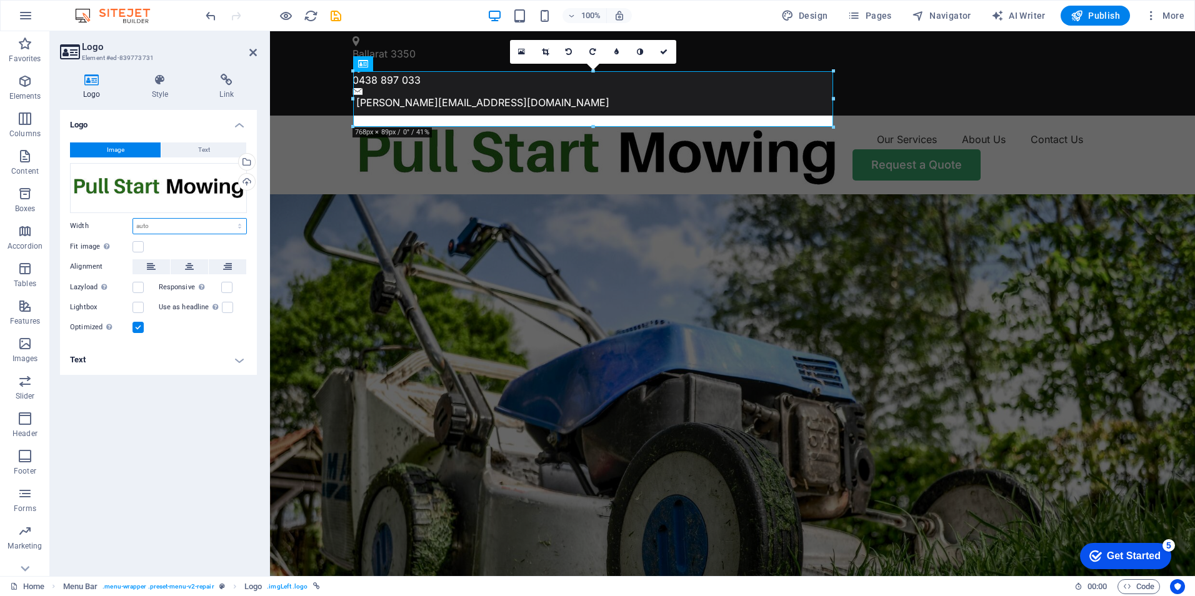
click at [243, 227] on select "Default auto px rem % em vh vw" at bounding box center [189, 226] width 113 height 15
select select "px"
click at [229, 219] on select "Default auto px rem % em vh vw" at bounding box center [189, 226] width 113 height 15
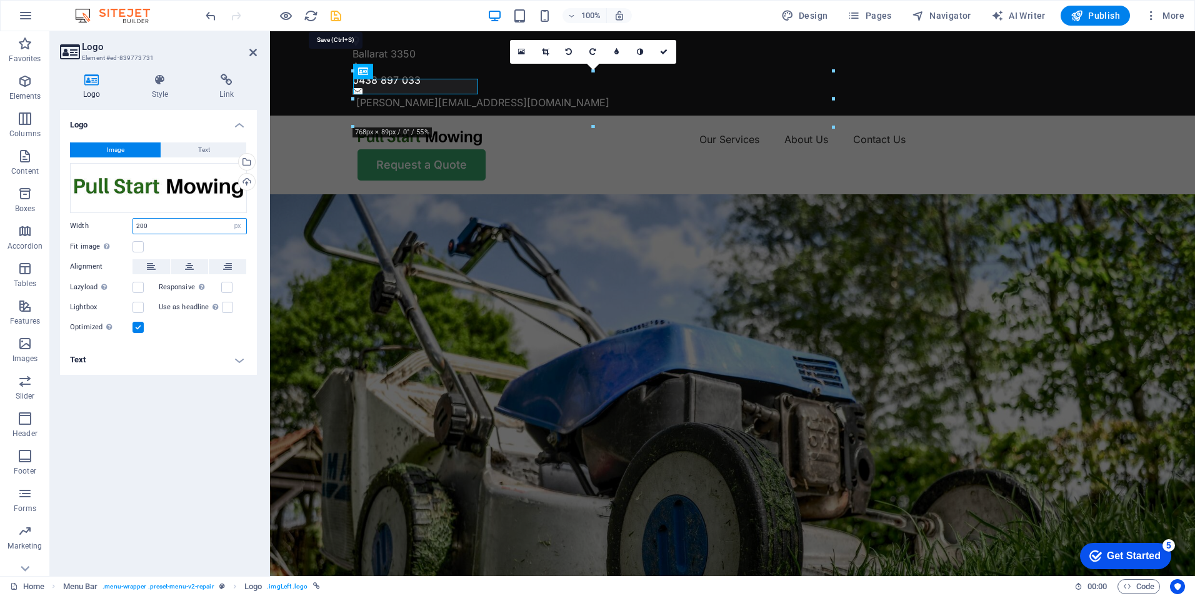
type input "200"
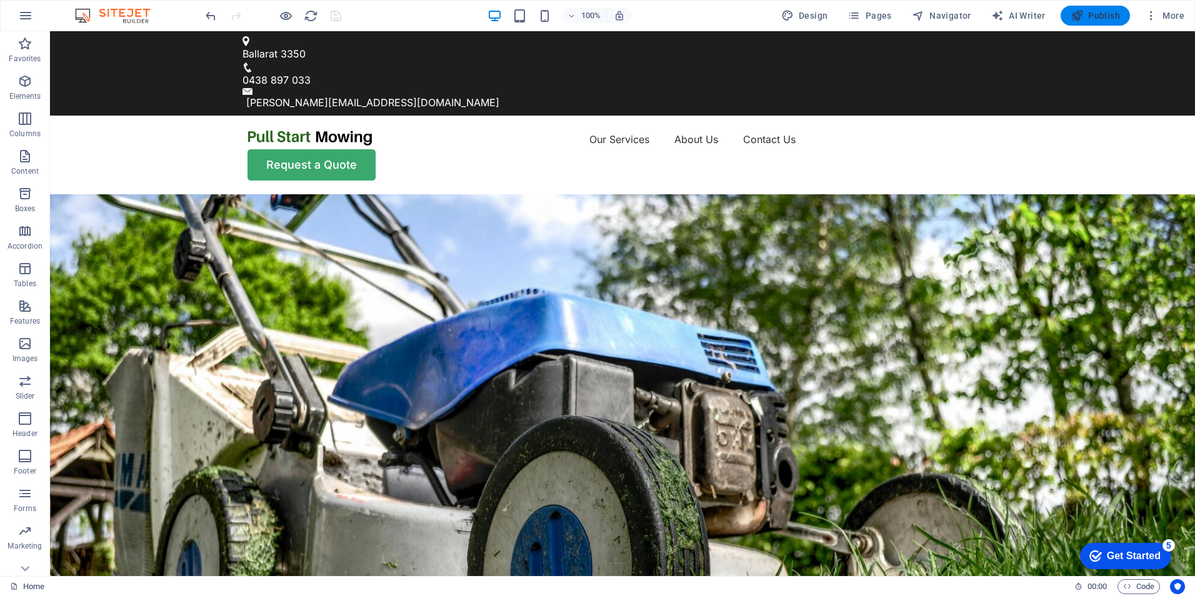
click at [1096, 13] on span "Publish" at bounding box center [1094, 15] width 49 height 12
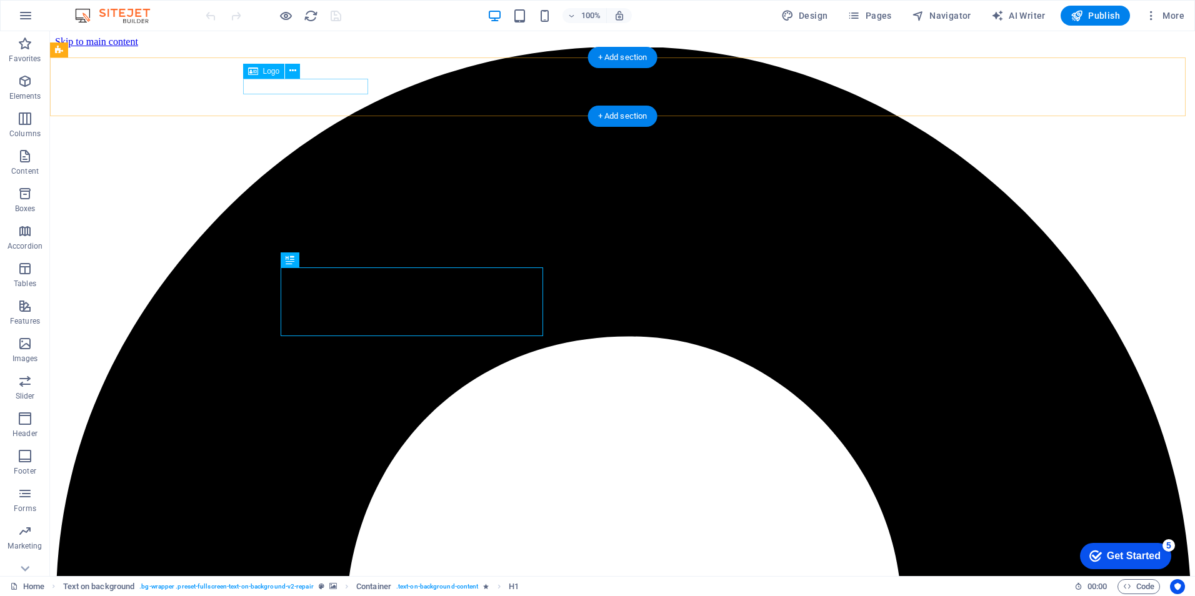
select select "px"
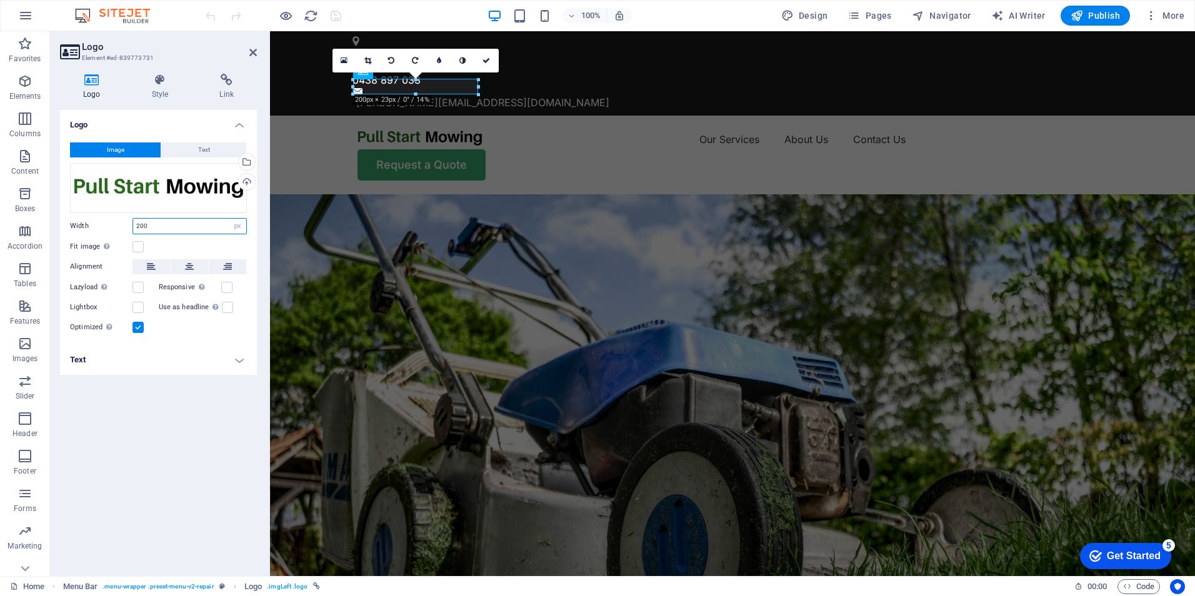
drag, startPoint x: 162, startPoint y: 224, endPoint x: 94, endPoint y: 225, distance: 67.5
click at [94, 225] on div "Width 200 Default auto px rem % em vh vw" at bounding box center [158, 226] width 177 height 16
type input "250"
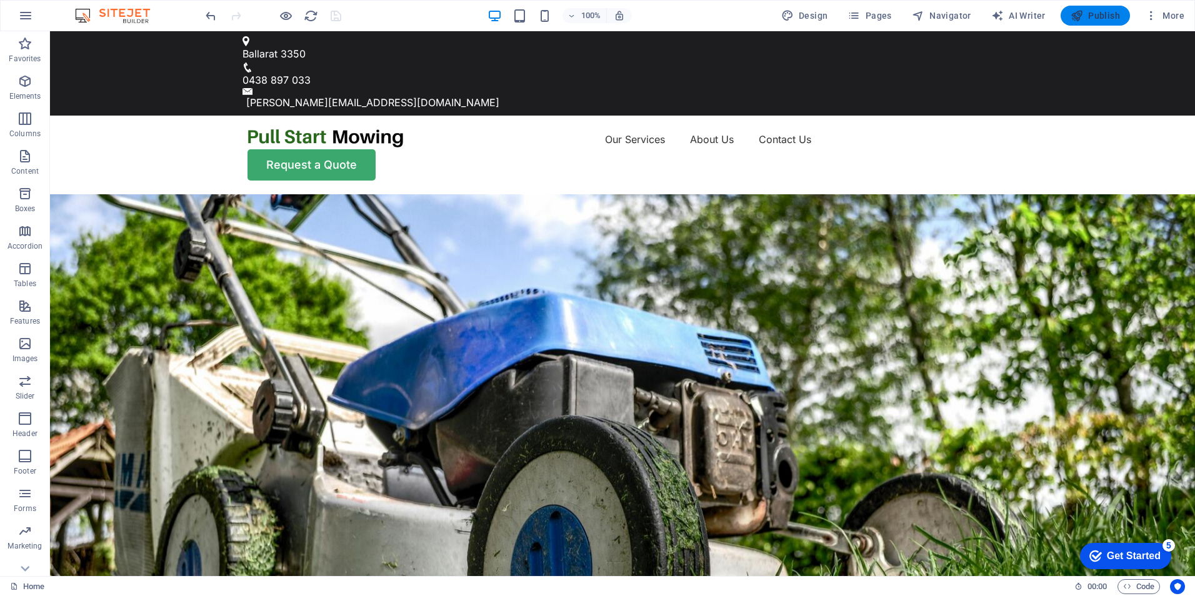
click at [1096, 15] on span "Publish" at bounding box center [1094, 15] width 49 height 12
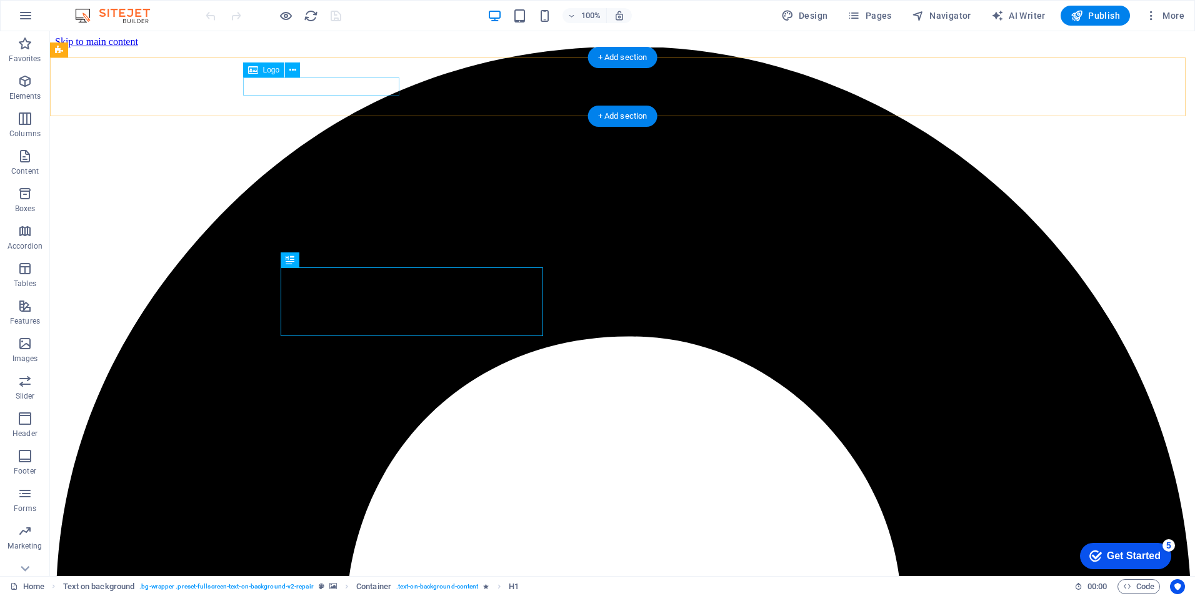
select select "px"
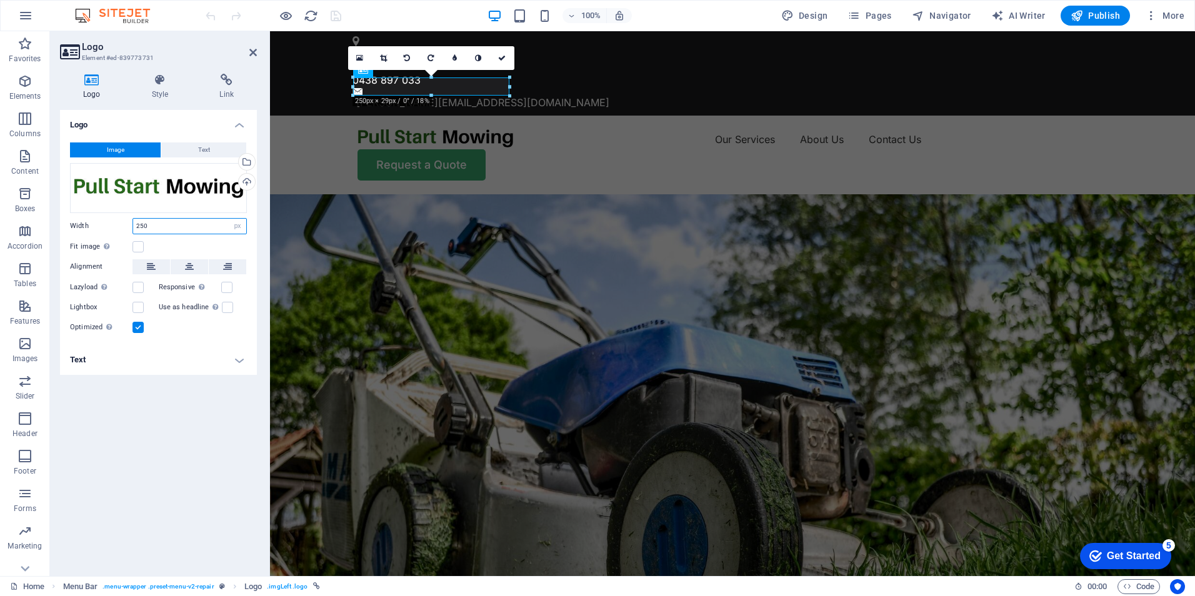
drag, startPoint x: 157, startPoint y: 226, endPoint x: 113, endPoint y: 231, distance: 44.0
click at [113, 231] on div "Width 250 Default auto px rem % em vh vw" at bounding box center [158, 226] width 177 height 16
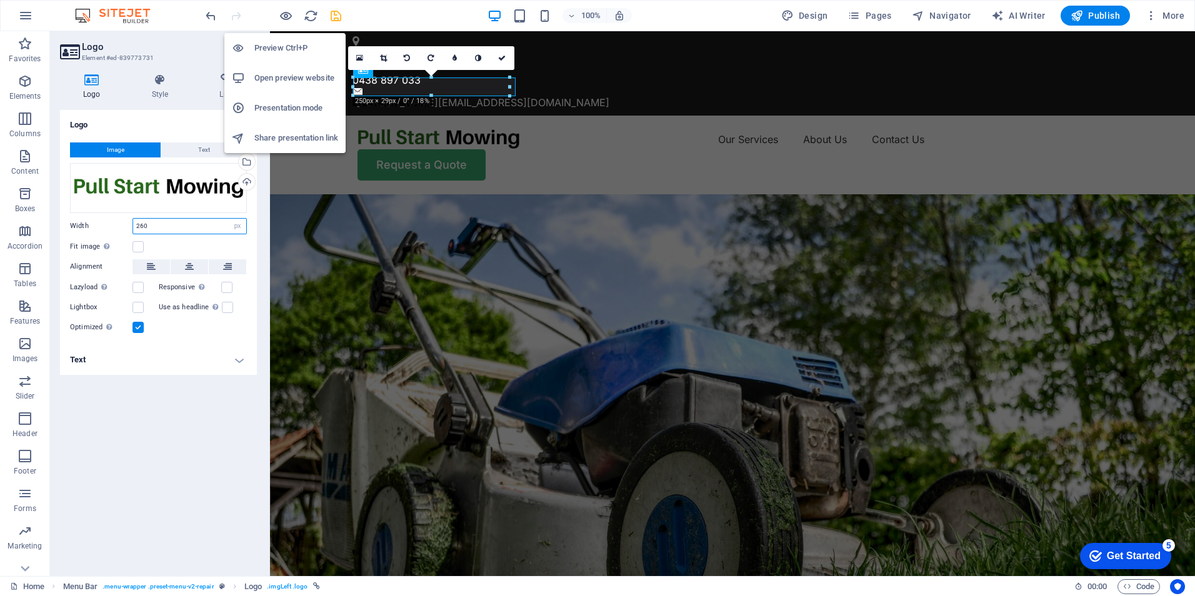
type input "260"
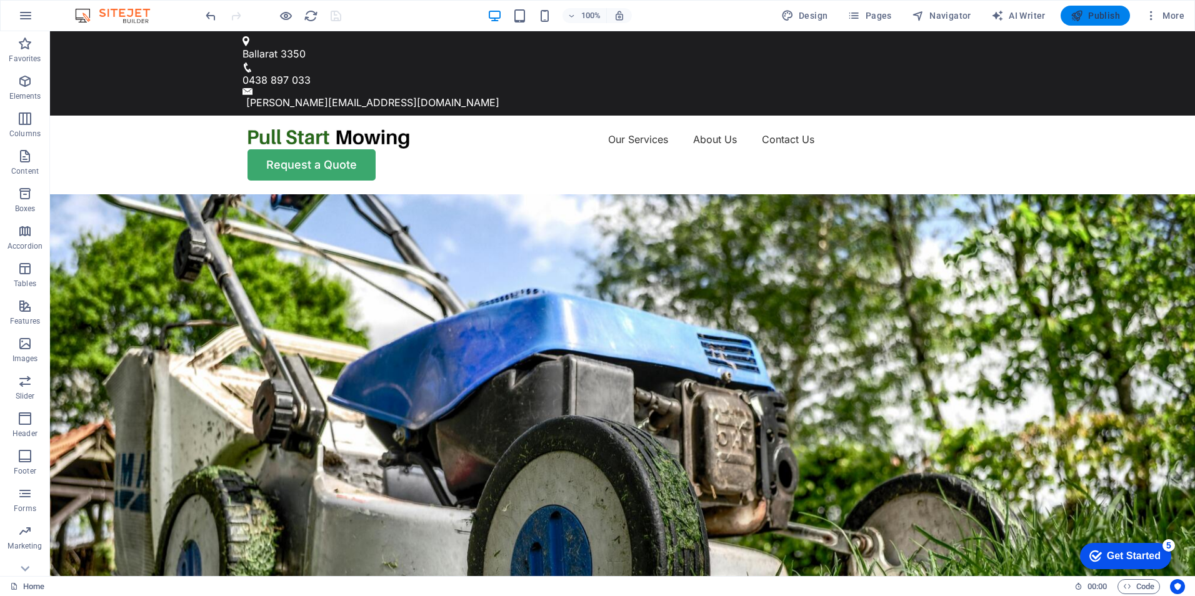
click at [1090, 10] on span "Publish" at bounding box center [1094, 15] width 49 height 12
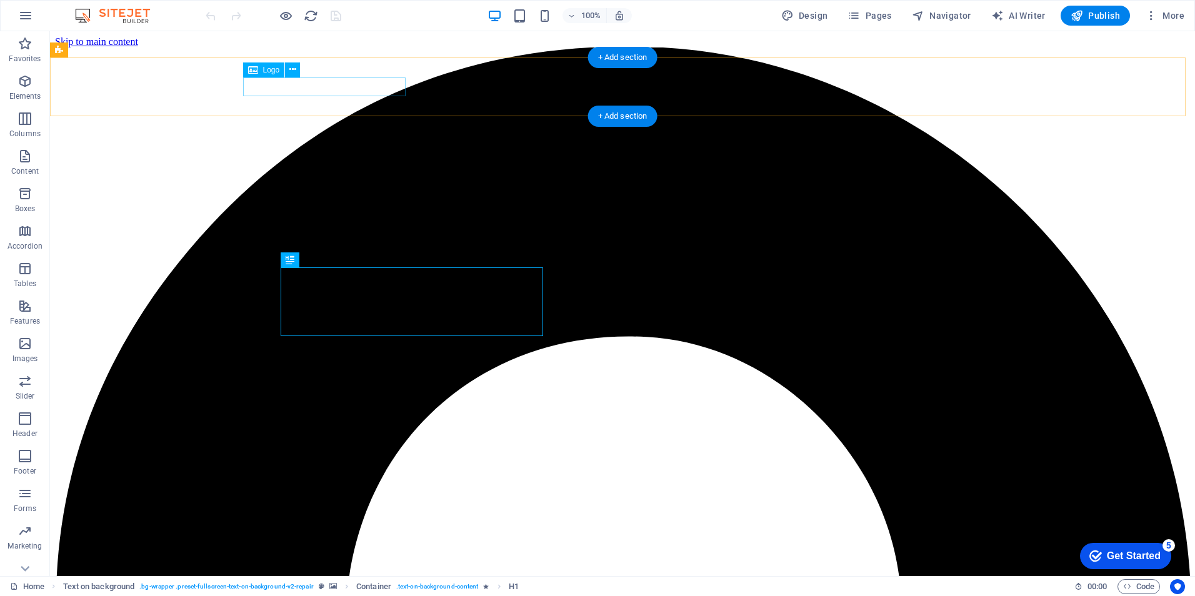
select select "px"
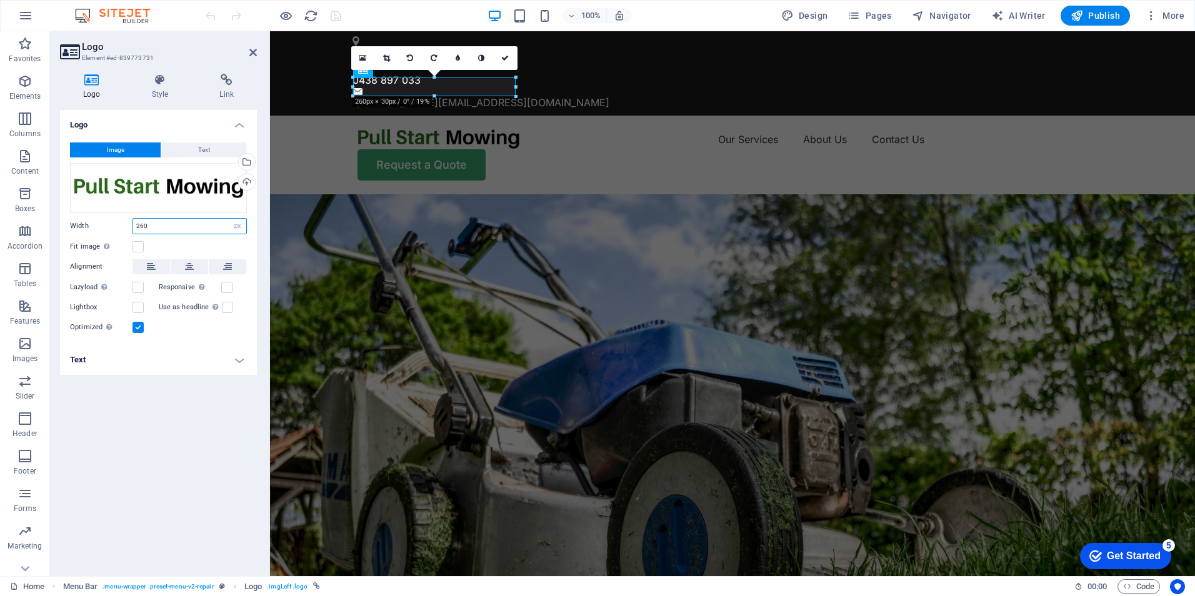
click at [169, 229] on input "260" at bounding box center [189, 226] width 113 height 15
type input "257"
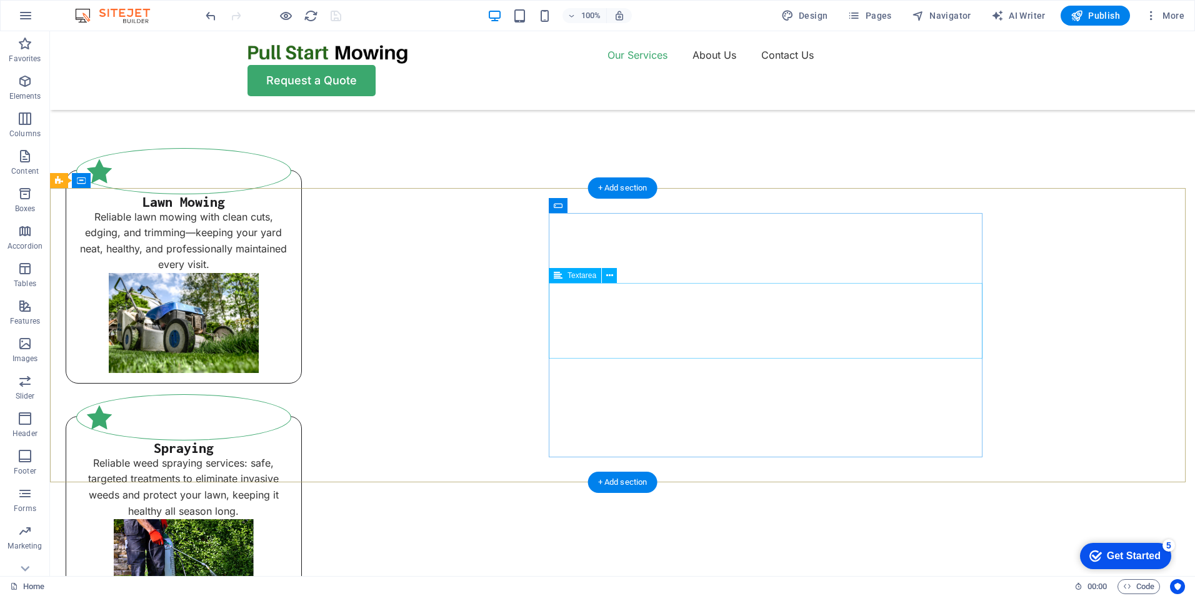
scroll to position [930, 0]
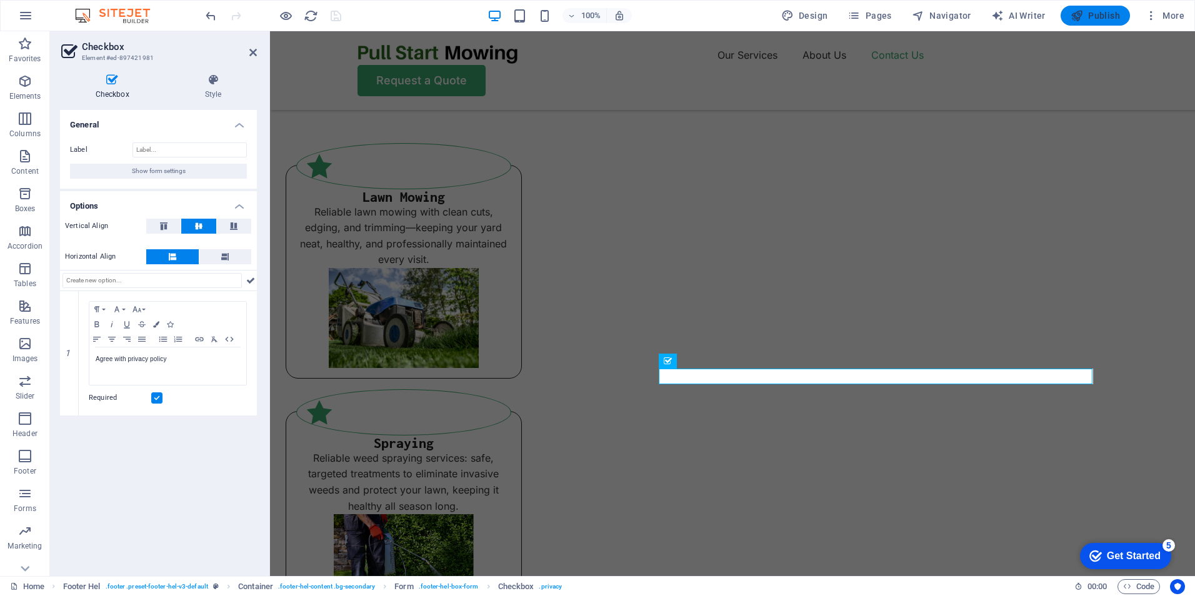
click at [1106, 14] on span "Publish" at bounding box center [1094, 15] width 49 height 12
